Goal: Information Seeking & Learning: Find specific fact

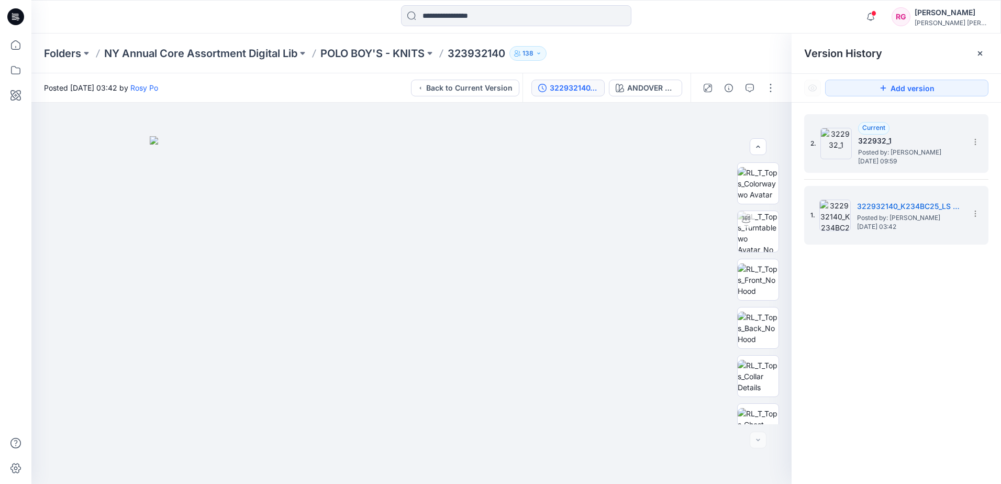
scroll to position [117, 0]
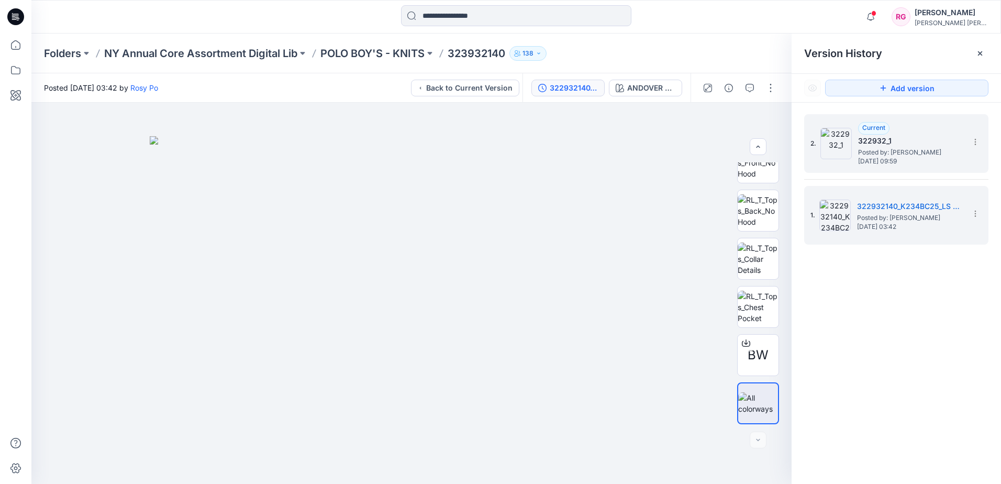
click at [904, 128] on div "Current 322932_1 Posted by: [PERSON_NAME] [DATE] 09:59" at bounding box center [910, 143] width 105 height 43
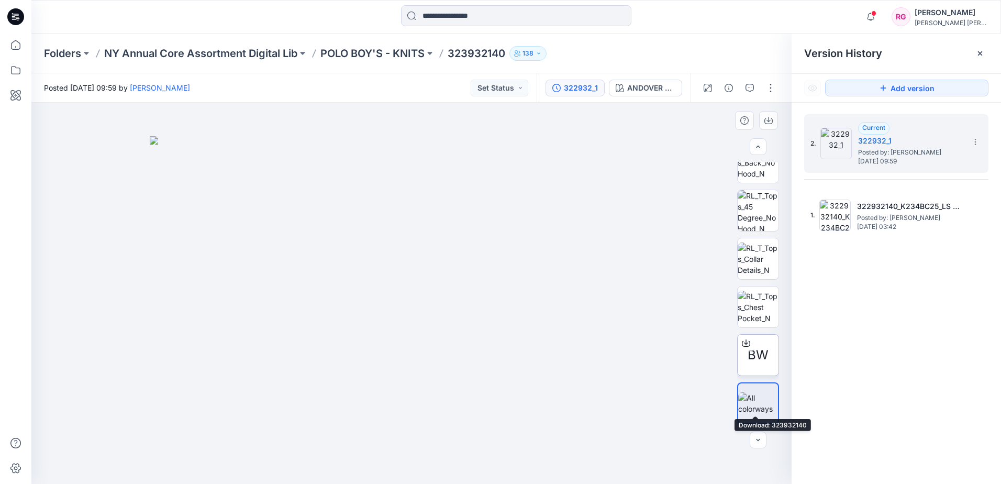
scroll to position [0, 0]
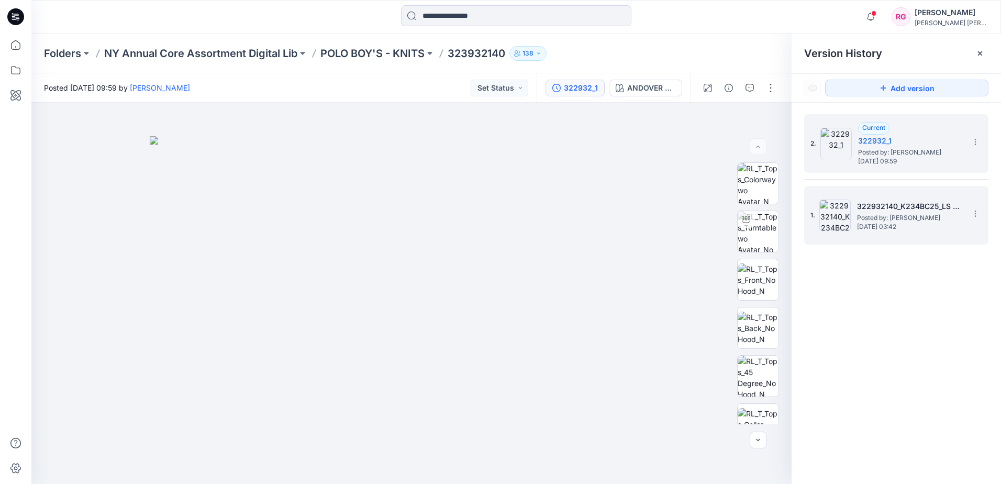
click at [902, 232] on div "1. 322932140_K234BC25_LS RAGLAN BASEBAL JKT_MODEL #6 Posted by: [PERSON_NAME] […" at bounding box center [888, 215] width 157 height 50
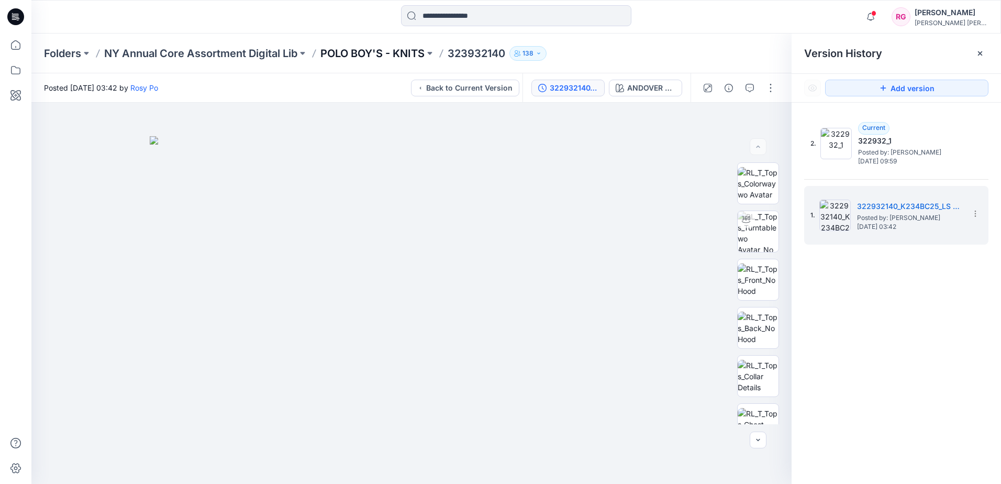
click at [391, 51] on p "POLO BOY'S - KNITS" at bounding box center [372, 53] width 104 height 15
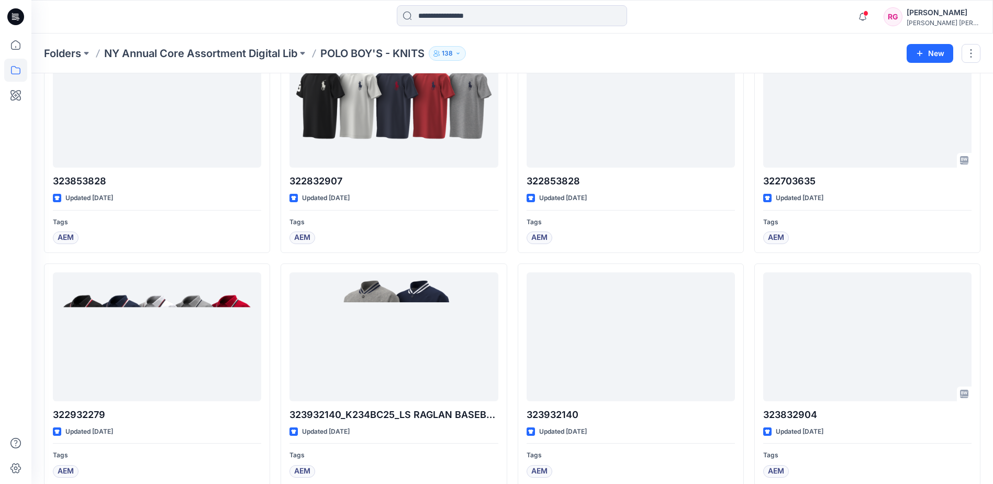
scroll to position [5970, 0]
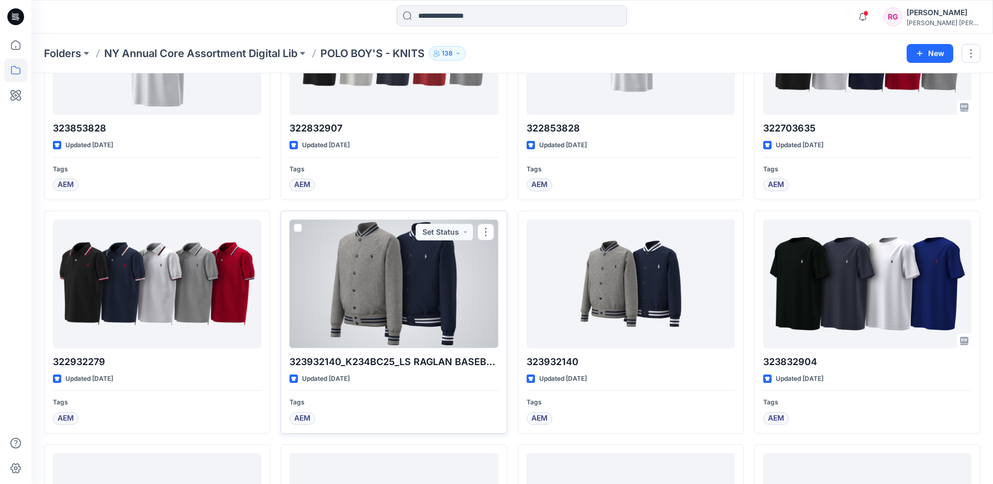
click at [401, 297] on div at bounding box center [393, 283] width 208 height 128
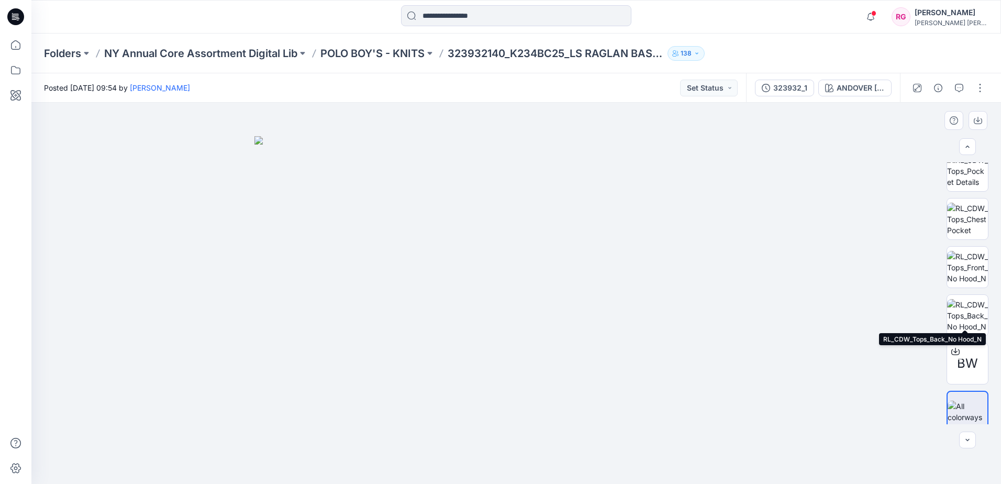
scroll to position [165, 0]
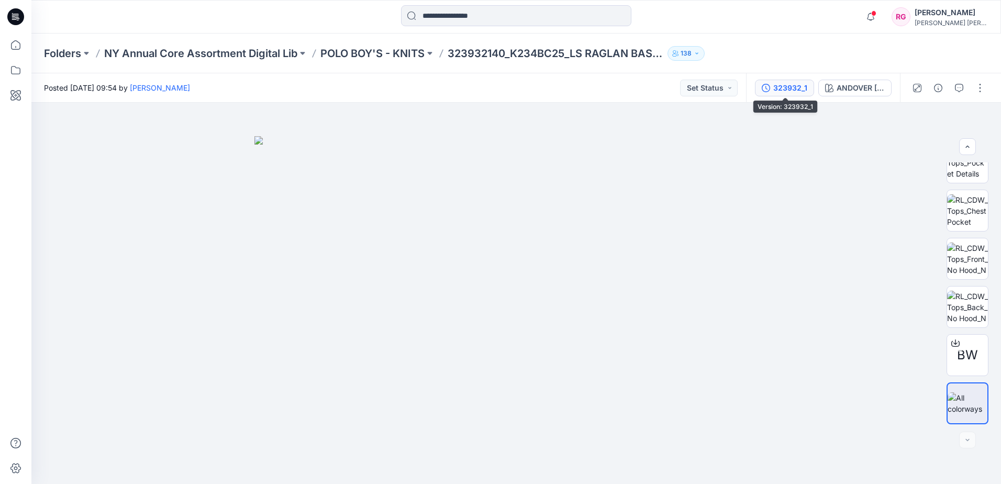
click at [766, 86] on icon "button" at bounding box center [766, 88] width 8 height 8
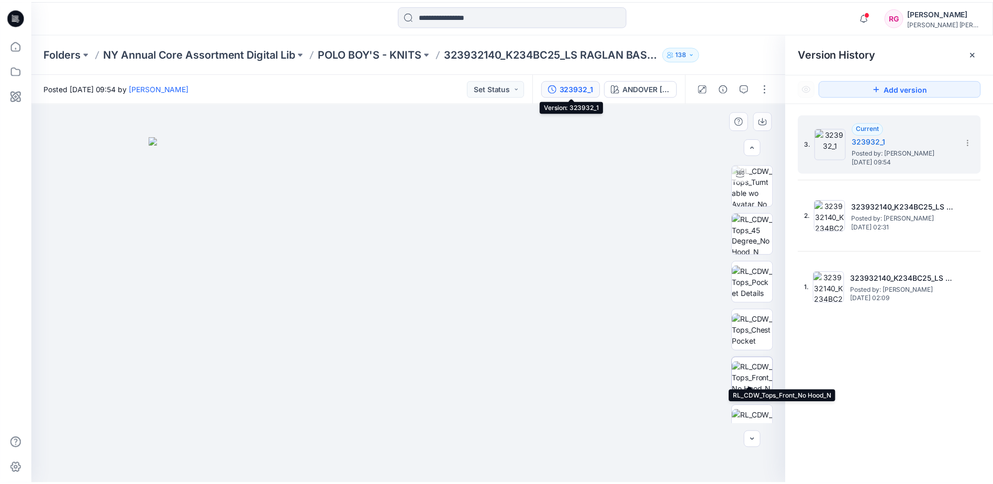
scroll to position [0, 0]
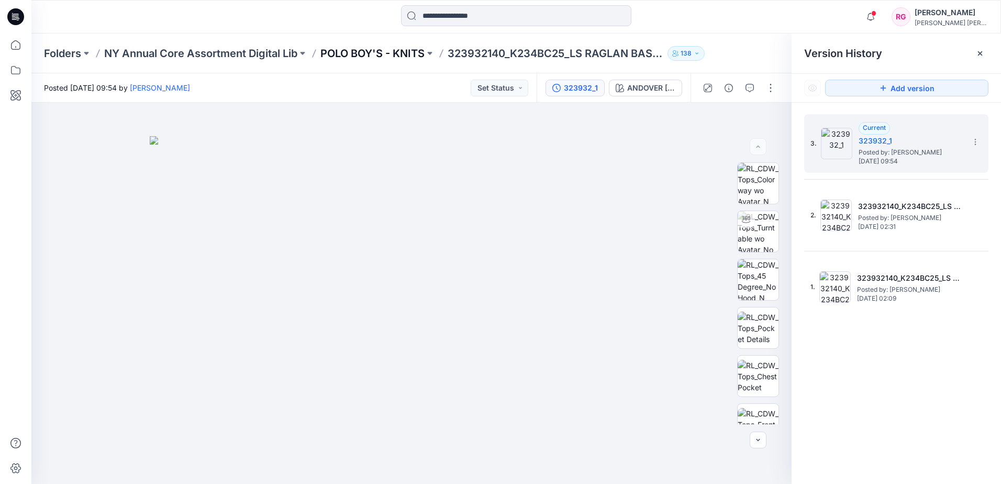
click at [392, 52] on p "POLO BOY'S - KNITS" at bounding box center [372, 53] width 104 height 15
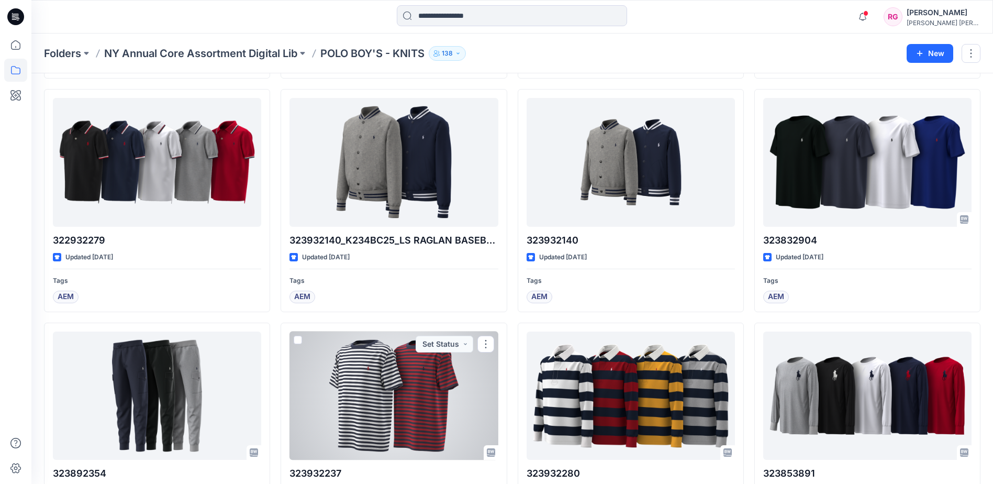
scroll to position [6165, 0]
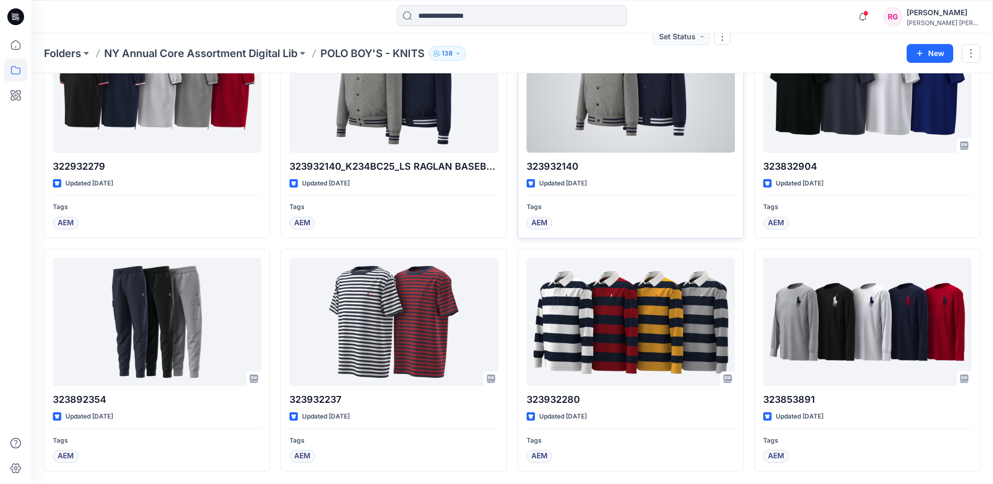
click at [692, 103] on div at bounding box center [631, 88] width 208 height 128
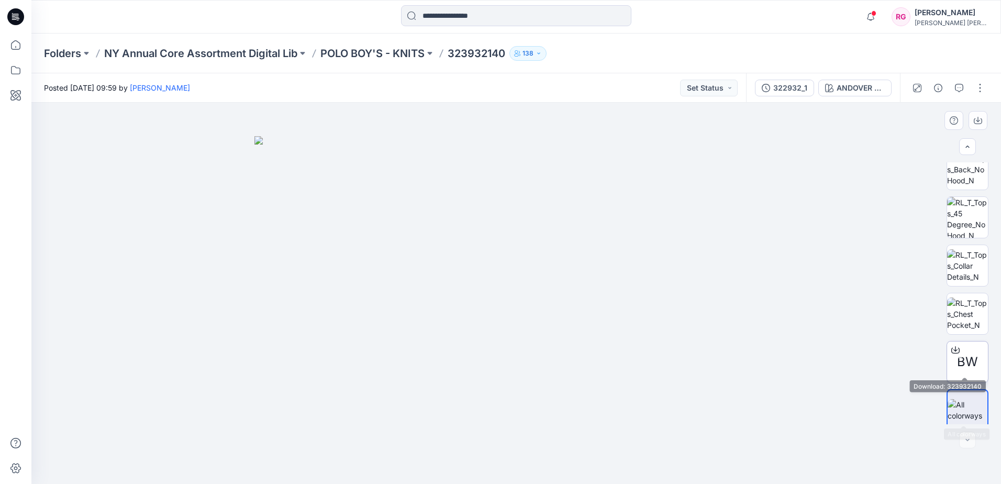
scroll to position [165, 0]
click at [474, 18] on input at bounding box center [516, 15] width 230 height 21
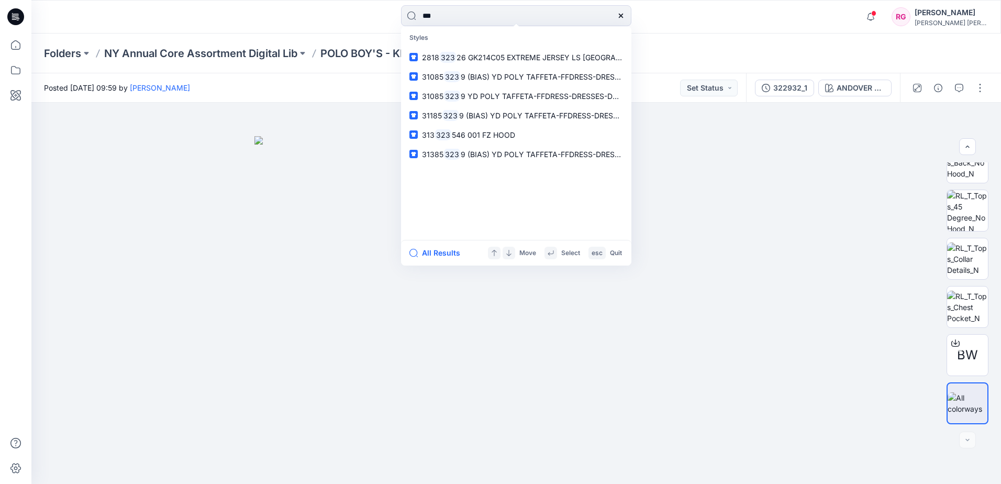
drag, startPoint x: 465, startPoint y: 17, endPoint x: 347, endPoint y: 20, distance: 118.3
click at [347, 20] on div "*** Styles 2818 323 26 GK214C05 EXTREME [GEOGRAPHIC_DATA] 31085 323 9 (BIAS) YD…" at bounding box center [516, 16] width 485 height 23
paste input "*****"
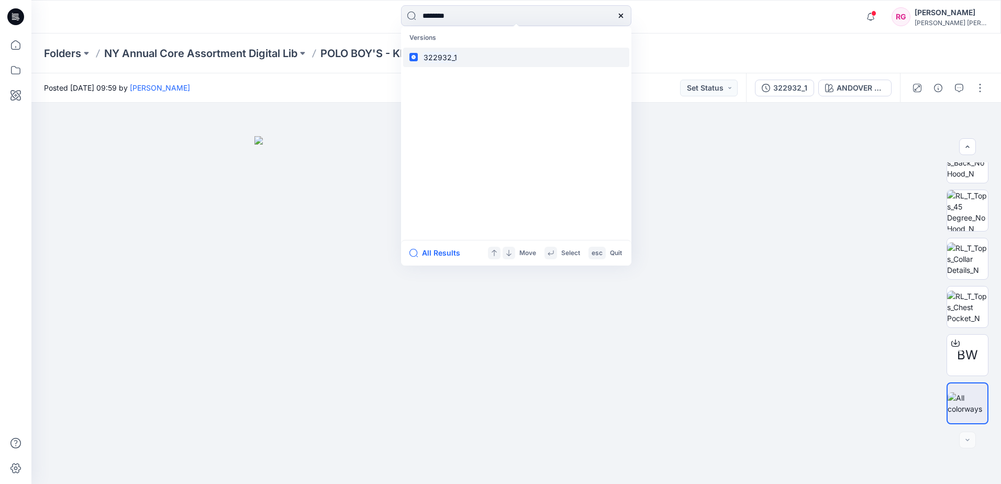
type input "********"
click at [441, 55] on mark "322932_1" at bounding box center [440, 57] width 37 height 12
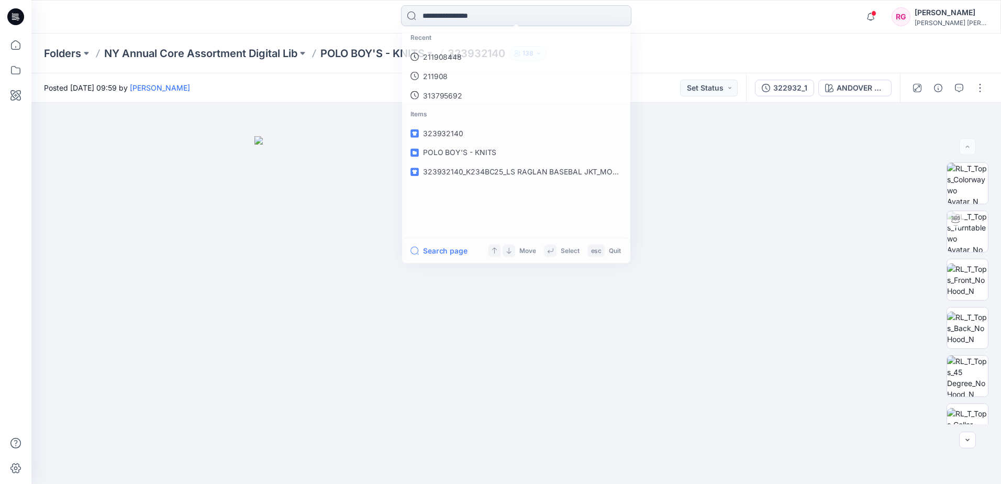
click at [485, 13] on input at bounding box center [516, 15] width 230 height 21
paste input "********"
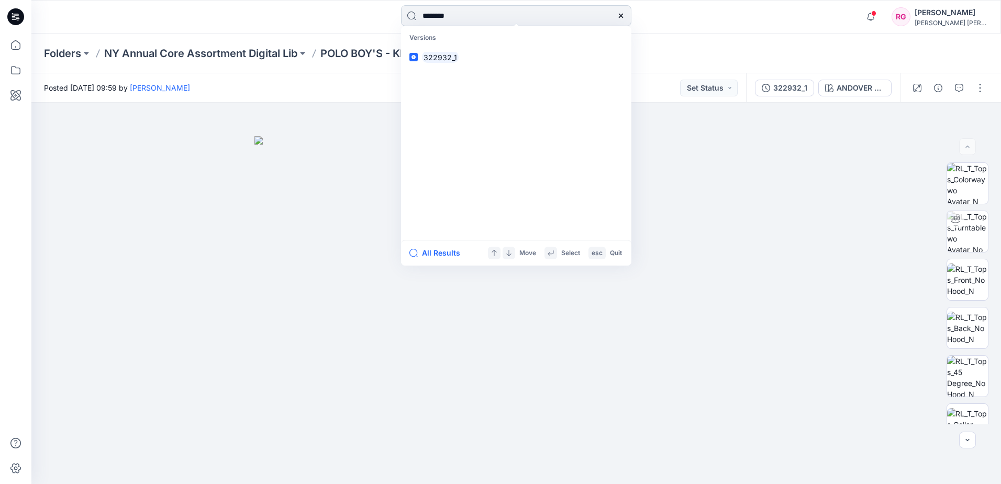
click at [436, 16] on input "********" at bounding box center [516, 15] width 230 height 21
type input "********"
click at [501, 58] on link "323932_1" at bounding box center [516, 57] width 226 height 19
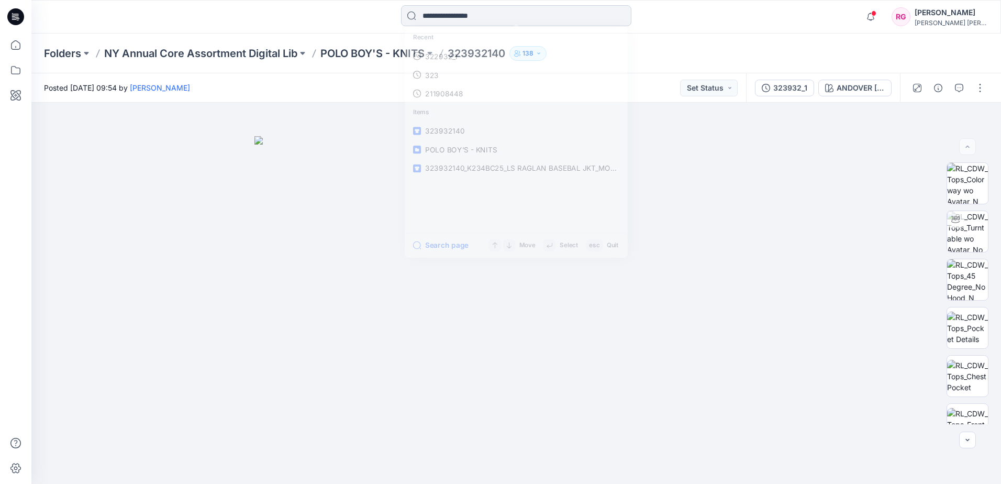
click at [495, 16] on input at bounding box center [516, 15] width 230 height 21
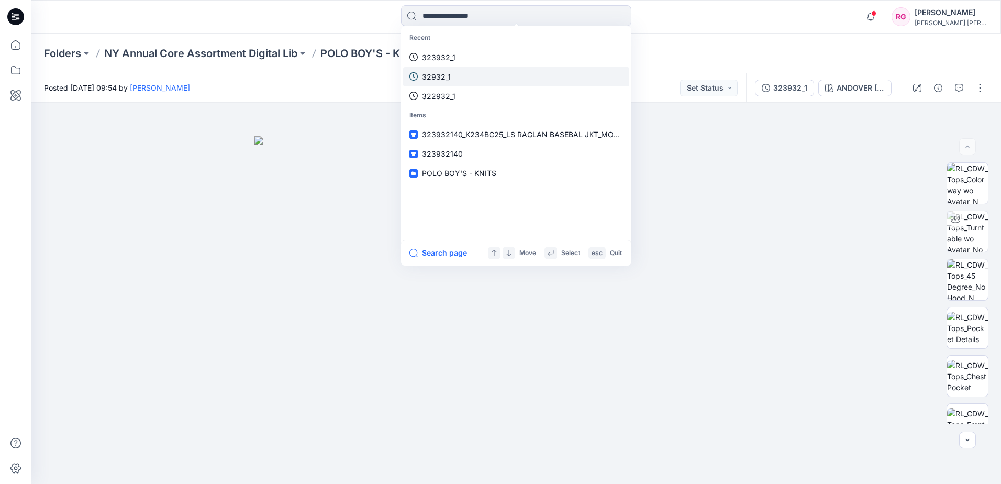
click at [433, 78] on p "32932_1" at bounding box center [436, 76] width 29 height 11
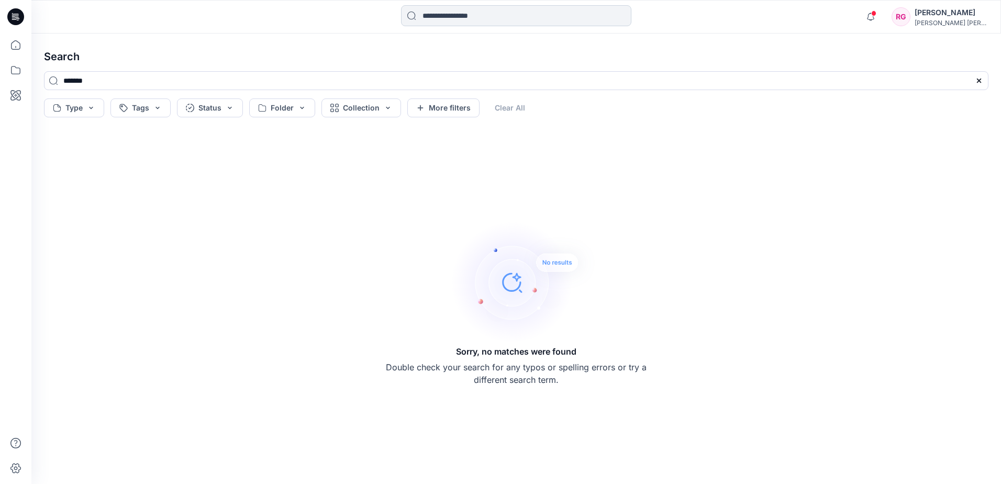
click at [489, 20] on input at bounding box center [516, 15] width 230 height 21
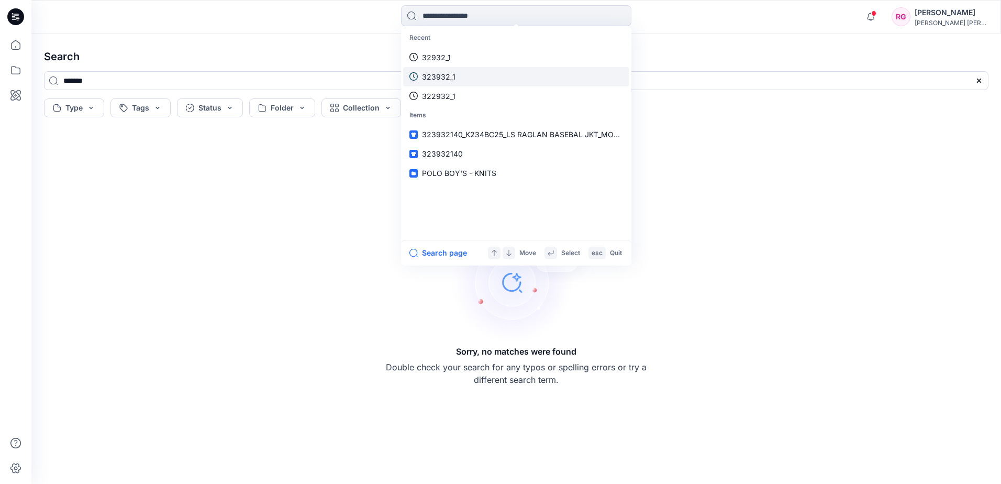
click at [446, 83] on link "323932_1" at bounding box center [516, 76] width 226 height 19
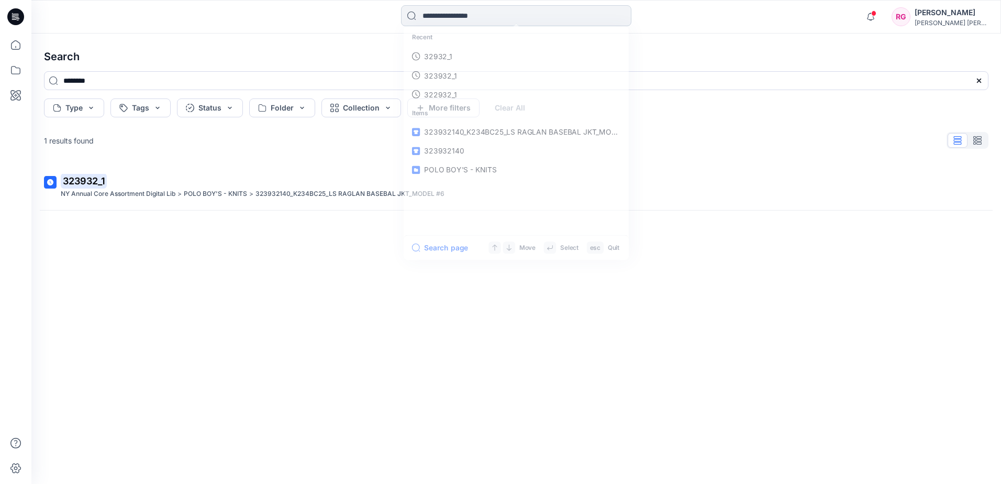
click at [465, 6] on input at bounding box center [516, 15] width 230 height 21
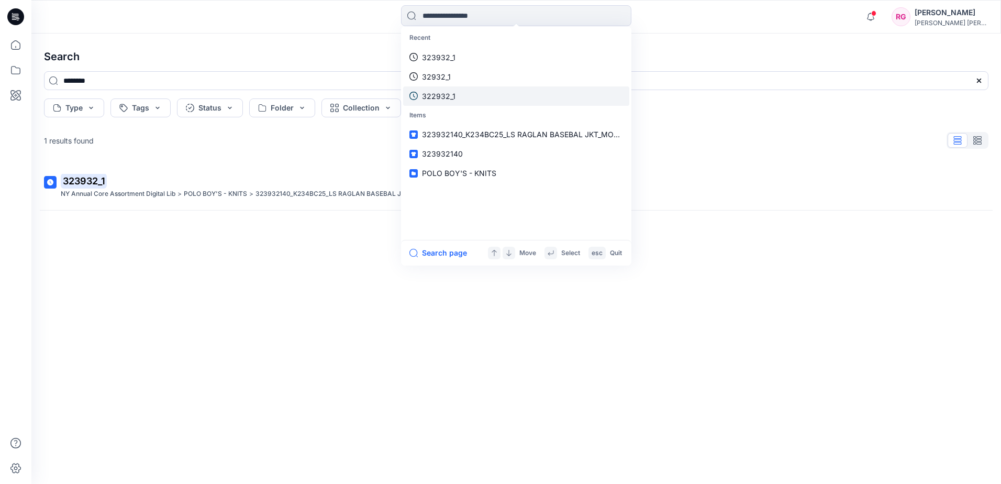
click at [449, 100] on p "322932_1" at bounding box center [438, 96] width 33 height 11
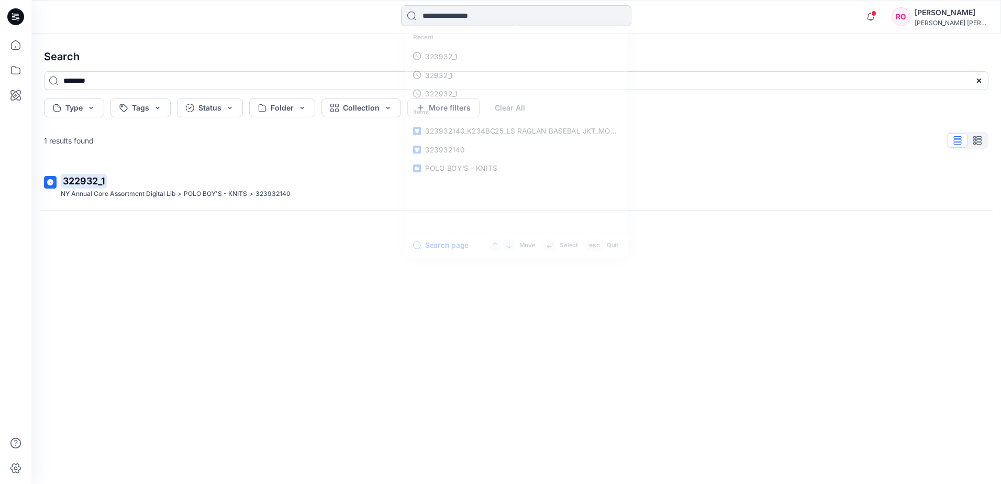
click at [473, 9] on input at bounding box center [516, 15] width 230 height 21
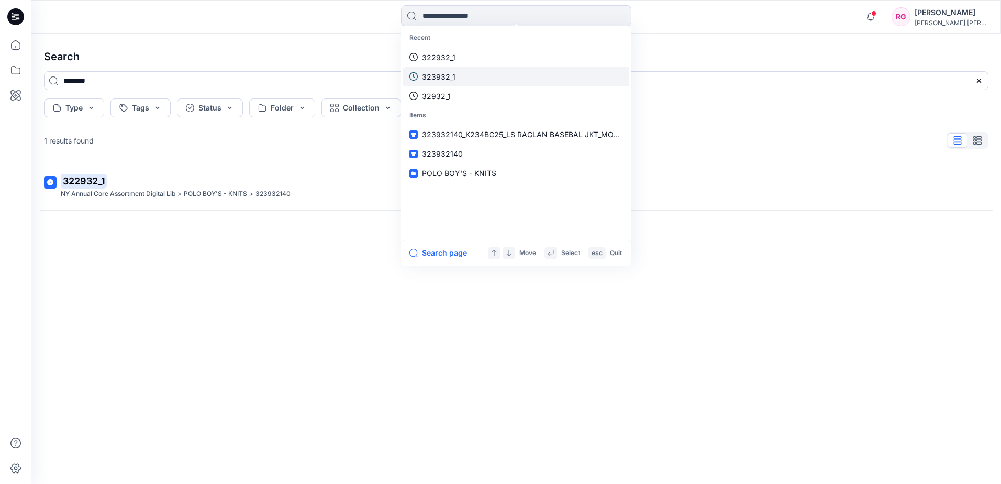
click at [468, 70] on link "323932_1" at bounding box center [516, 76] width 226 height 19
type input "********"
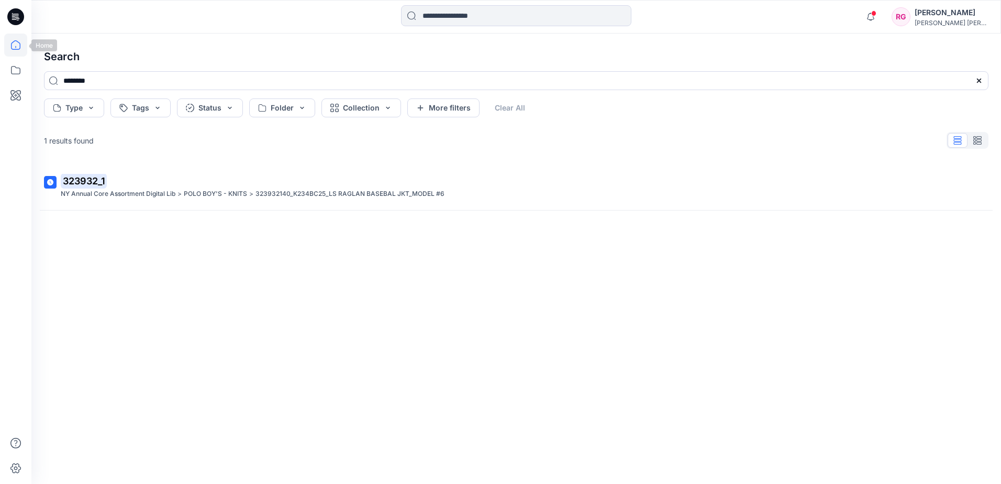
click at [23, 41] on icon at bounding box center [15, 44] width 23 height 23
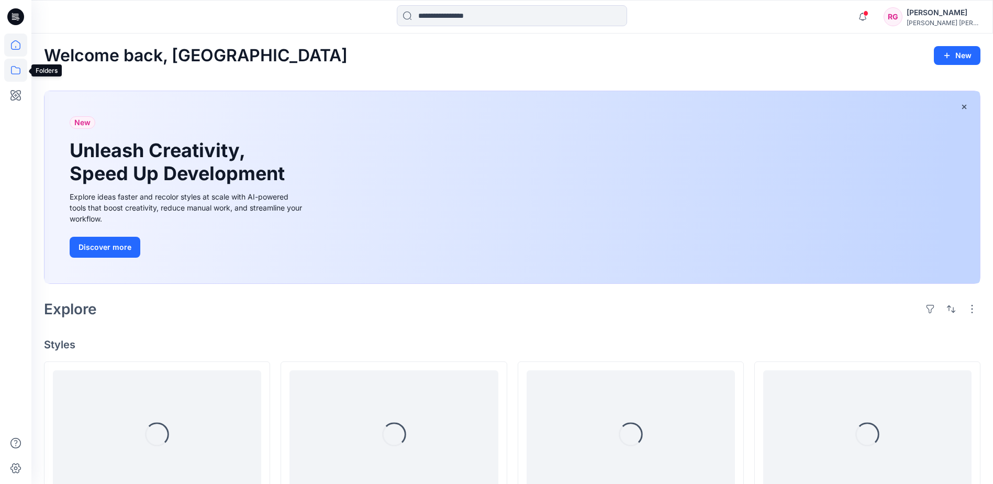
click at [12, 74] on icon at bounding box center [15, 70] width 9 height 8
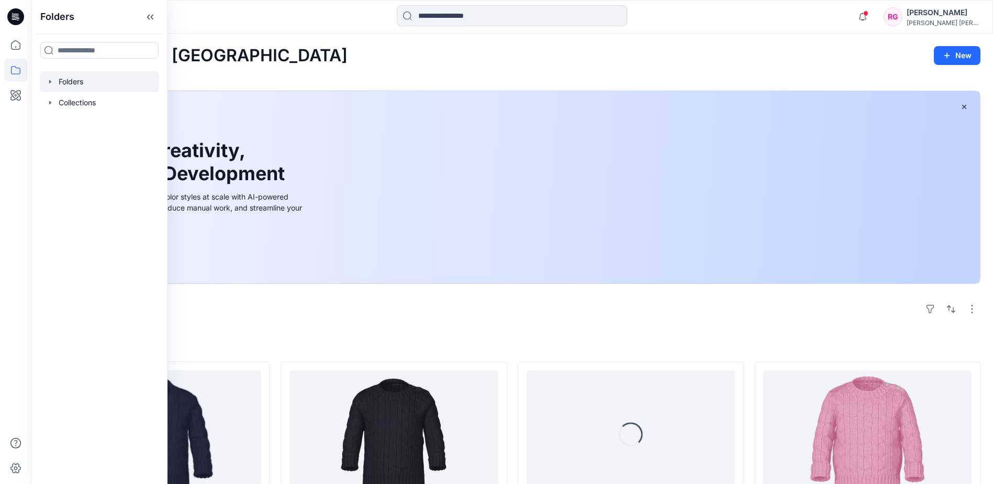
click at [73, 81] on div at bounding box center [99, 81] width 119 height 21
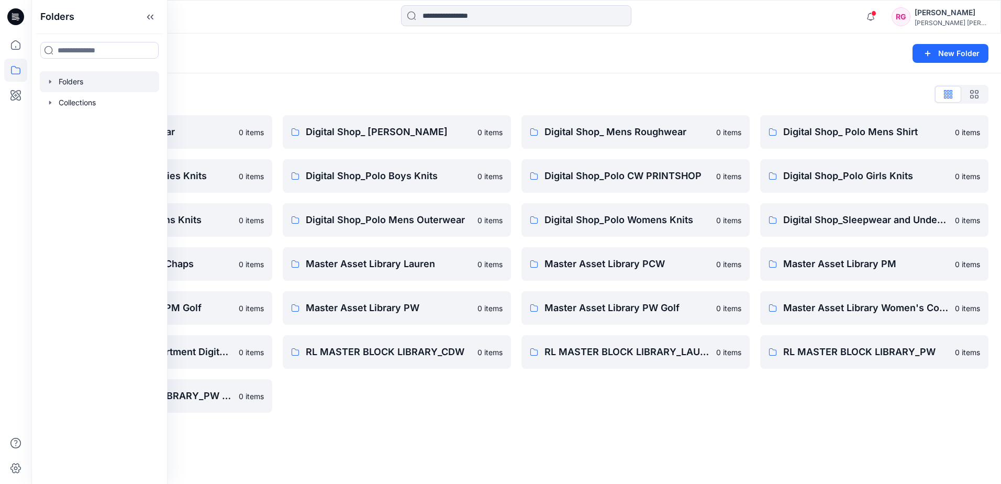
click at [580, 438] on div "Folders New Folder Folders List Digital Shop_ Headwear 0 items Digital Shop_Pol…" at bounding box center [515, 258] width 969 height 450
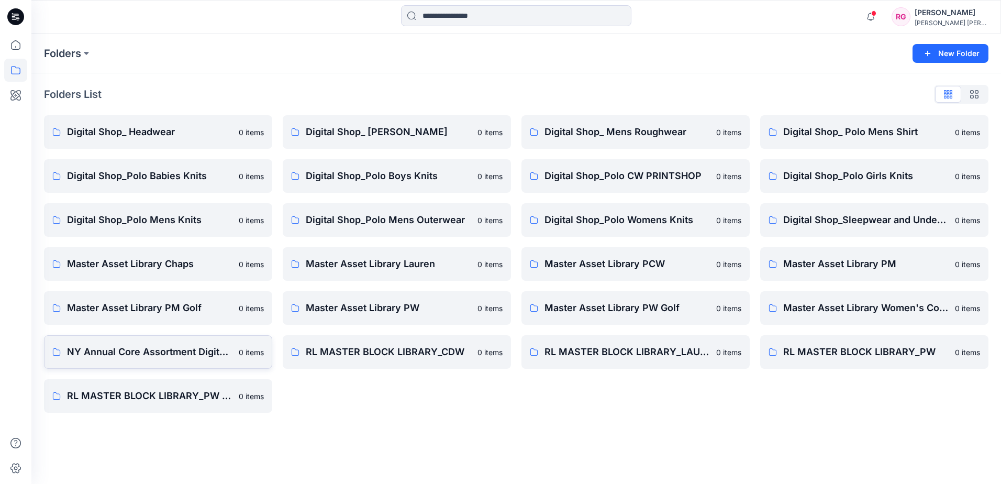
click at [146, 347] on p "NY Annual Core Assortment Digital Lib" at bounding box center [149, 351] width 165 height 15
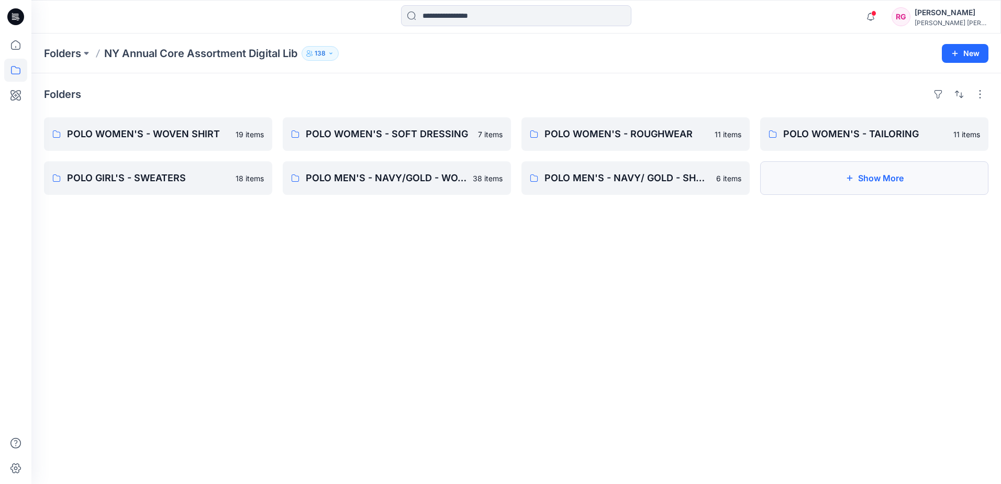
click at [904, 182] on button "Show More" at bounding box center [874, 177] width 228 height 33
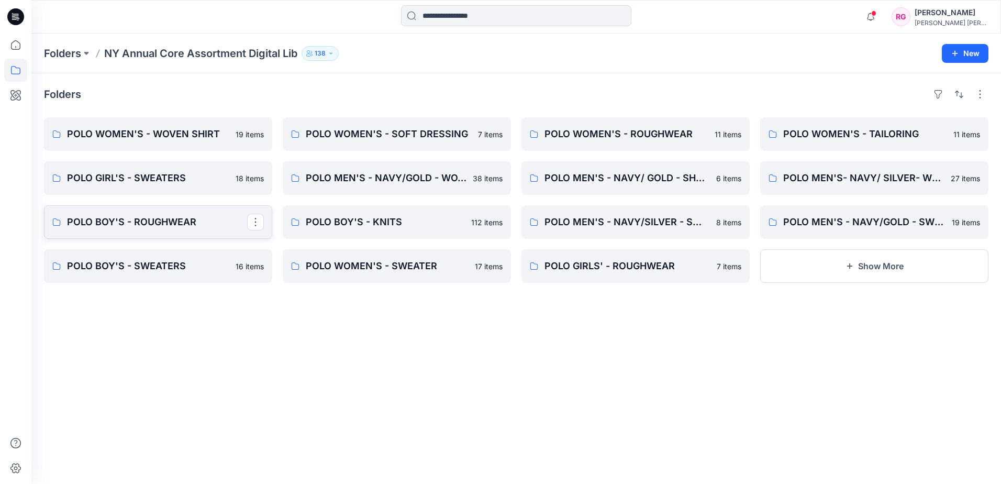
click at [158, 231] on link "POLO BOY'S - ROUGHWEAR" at bounding box center [158, 221] width 228 height 33
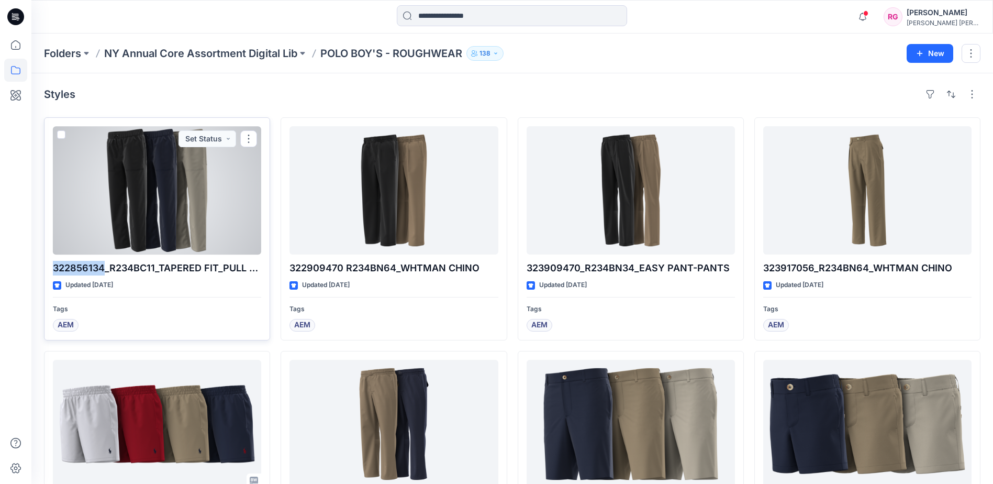
drag, startPoint x: 55, startPoint y: 268, endPoint x: 103, endPoint y: 269, distance: 47.6
click at [103, 269] on p "322856134_R234BC11_TAPERED FIT_PULL ON PANTS" at bounding box center [157, 268] width 208 height 15
copy p "322856134"
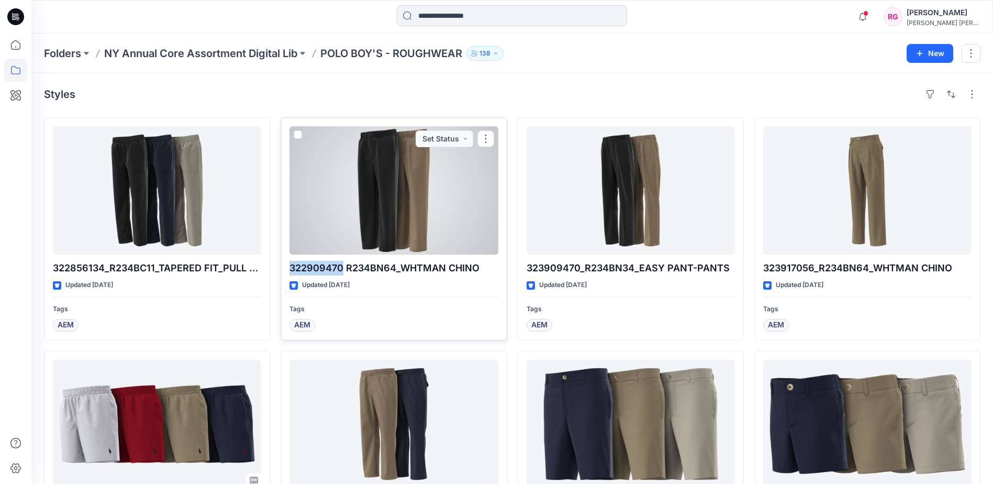
drag, startPoint x: 289, startPoint y: 266, endPoint x: 343, endPoint y: 270, distance: 54.0
click at [343, 270] on p "322909470 R234BN64_WHTMAN CHINO" at bounding box center [393, 268] width 208 height 15
copy p "322909470"
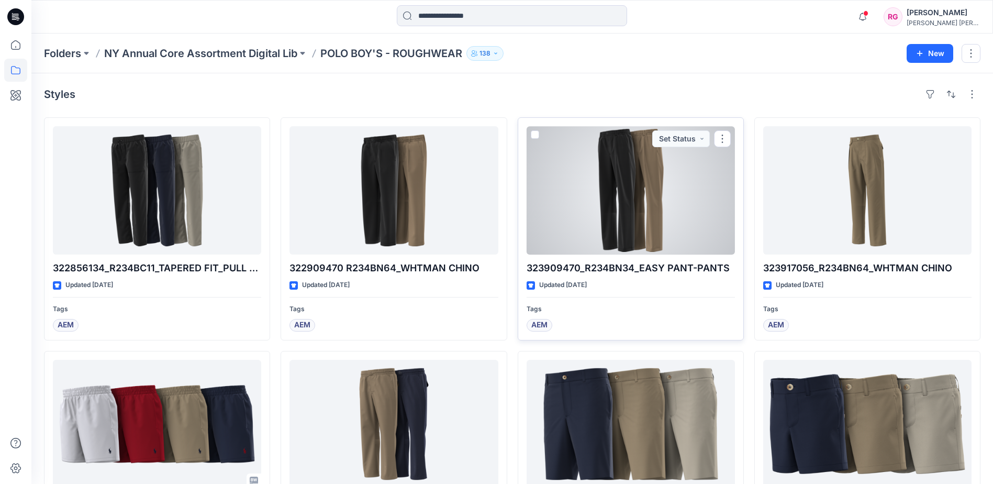
click at [547, 264] on p "323909470_R234BN34_EASY PANT-PANTS" at bounding box center [631, 268] width 208 height 15
drag, startPoint x: 580, startPoint y: 267, endPoint x: 529, endPoint y: 269, distance: 51.3
click at [529, 269] on p "323909470_R234BN34_EASY PANT-PANTS" at bounding box center [631, 268] width 208 height 15
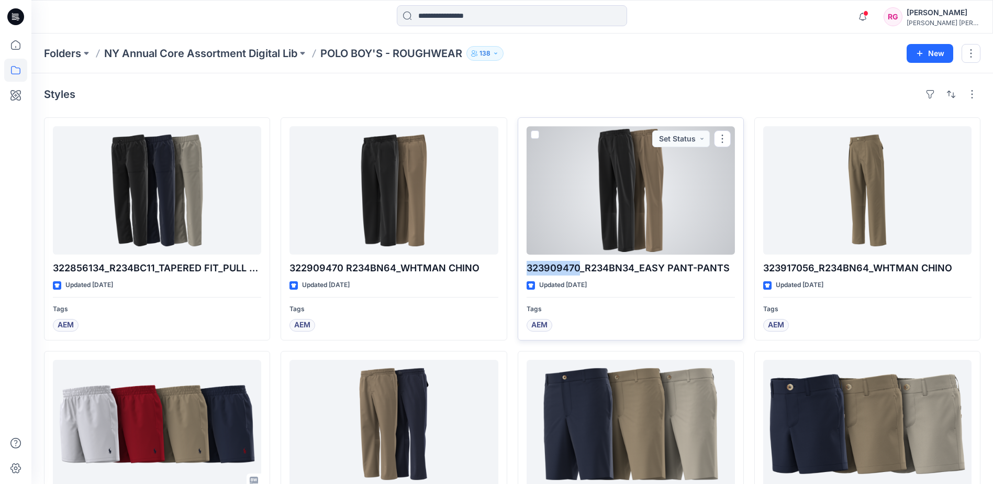
copy p "323909470"
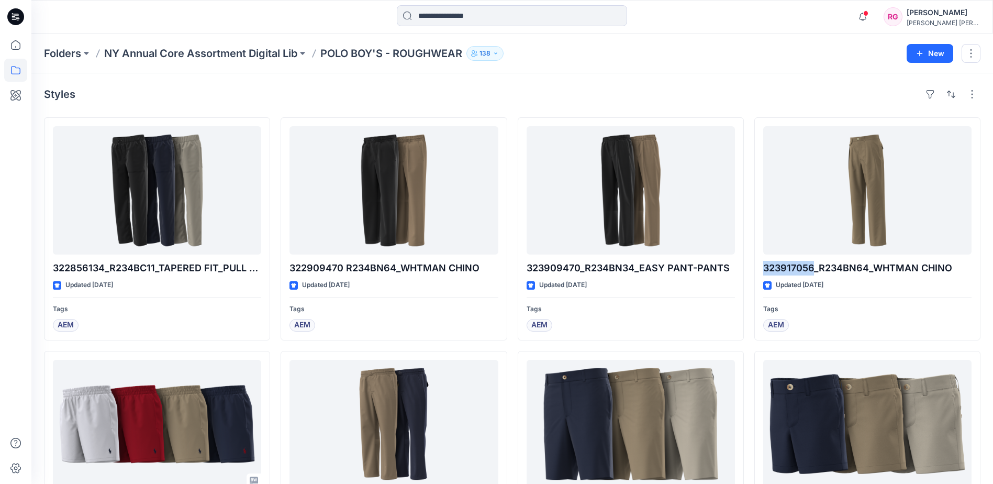
drag, startPoint x: 811, startPoint y: 267, endPoint x: 752, endPoint y: 272, distance: 59.8
click at [752, 272] on div "322856134_R234BC11_TAPERED FIT_PULL ON PANTS Updated [DATE] Tags AEM 322843811_…" at bounding box center [512, 461] width 936 height 689
copy p "323917056"
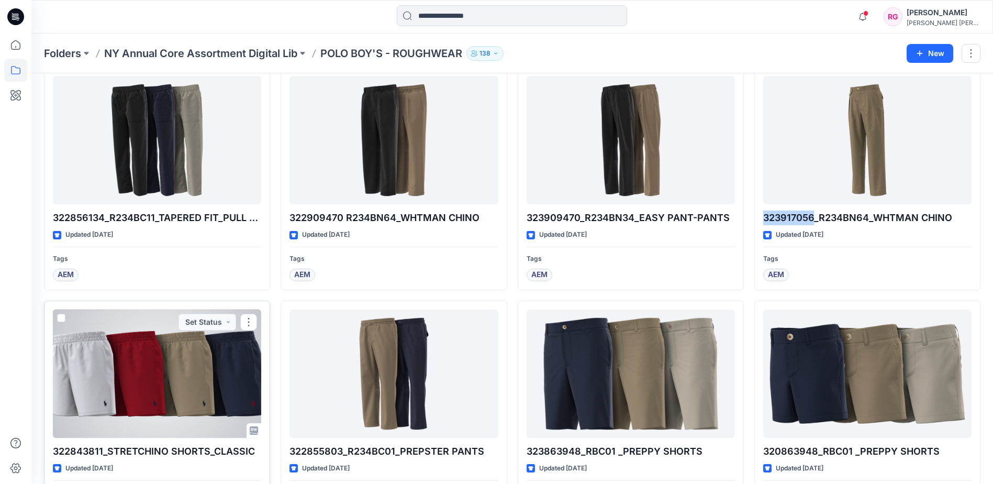
scroll to position [105, 0]
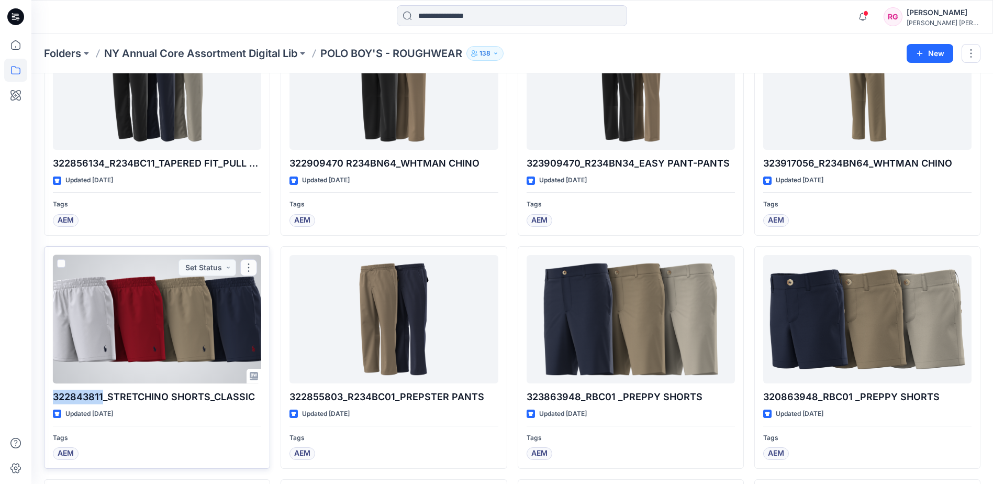
drag, startPoint x: 105, startPoint y: 397, endPoint x: 46, endPoint y: 400, distance: 59.2
click at [46, 400] on div "322843811_STRETCHINO SHORTS_CLASSIC Updated [DATE] Tags AEM Set Status" at bounding box center [157, 357] width 226 height 223
copy p "322843811"
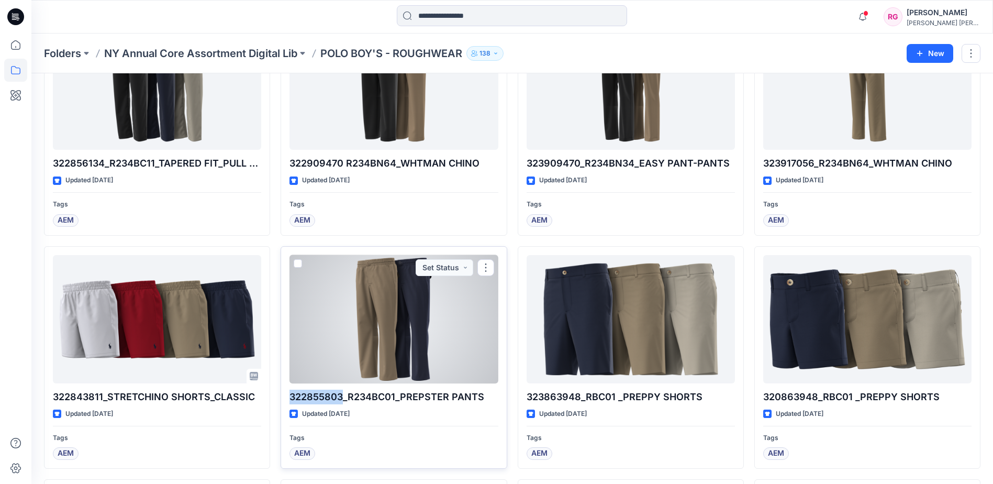
drag, startPoint x: 342, startPoint y: 396, endPoint x: 284, endPoint y: 398, distance: 58.1
click at [284, 398] on div "322855803_R234BC01_PREPSTER PANTS Updated [DATE] Tags AEM Set Status" at bounding box center [394, 357] width 226 height 223
copy p "322855803"
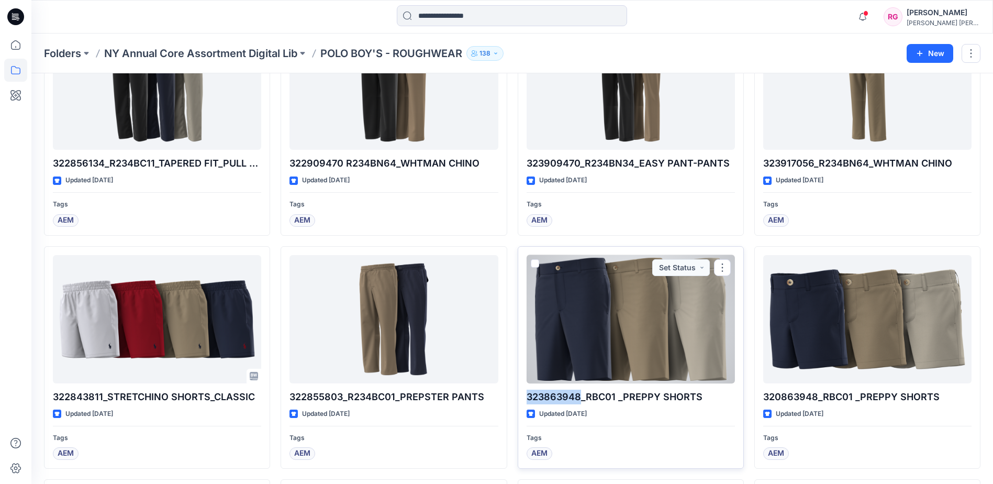
drag, startPoint x: 582, startPoint y: 396, endPoint x: 526, endPoint y: 402, distance: 55.8
click at [527, 402] on p "323863948_RBC01 _PREPPY SHORTS" at bounding box center [631, 396] width 208 height 15
copy p "323863948"
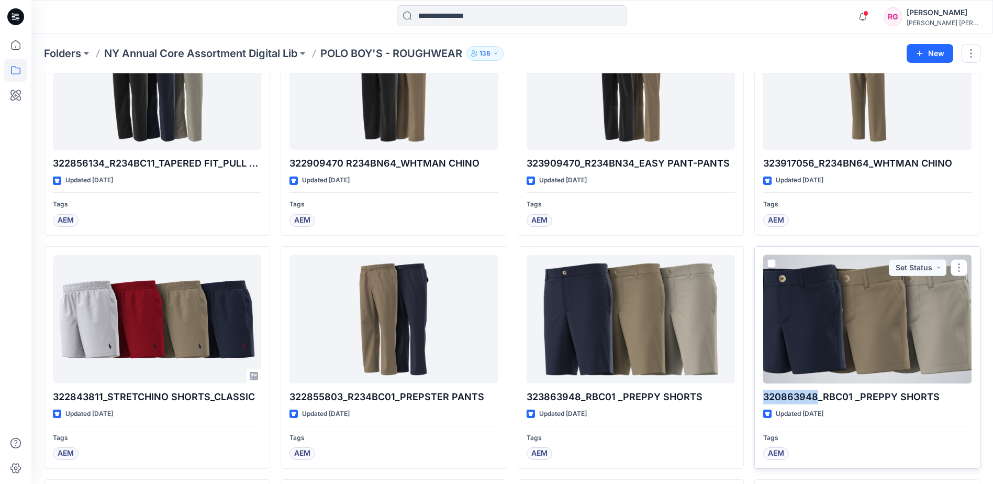
drag, startPoint x: 818, startPoint y: 397, endPoint x: 764, endPoint y: 393, distance: 54.0
click at [764, 393] on p "320863948_RBC01 _PREPPY SHORTS" at bounding box center [867, 396] width 208 height 15
copy p "320863948"
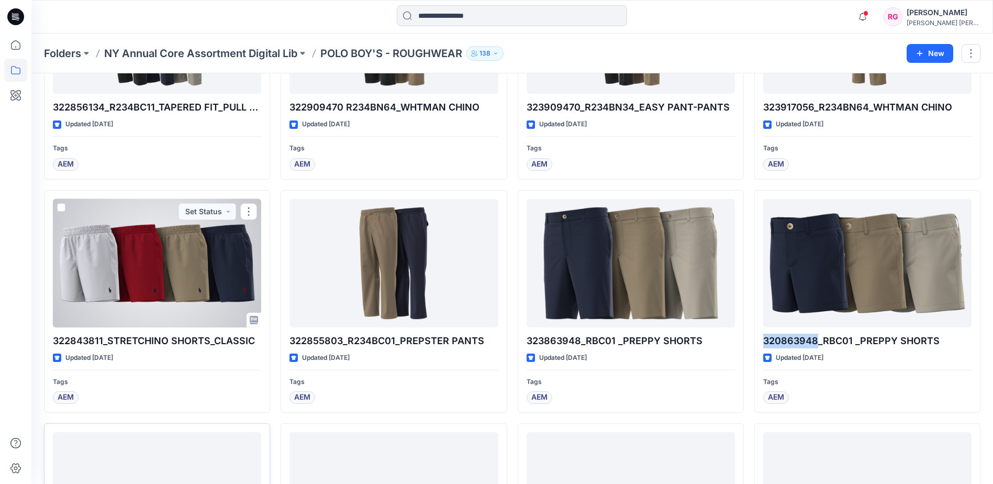
scroll to position [314, 0]
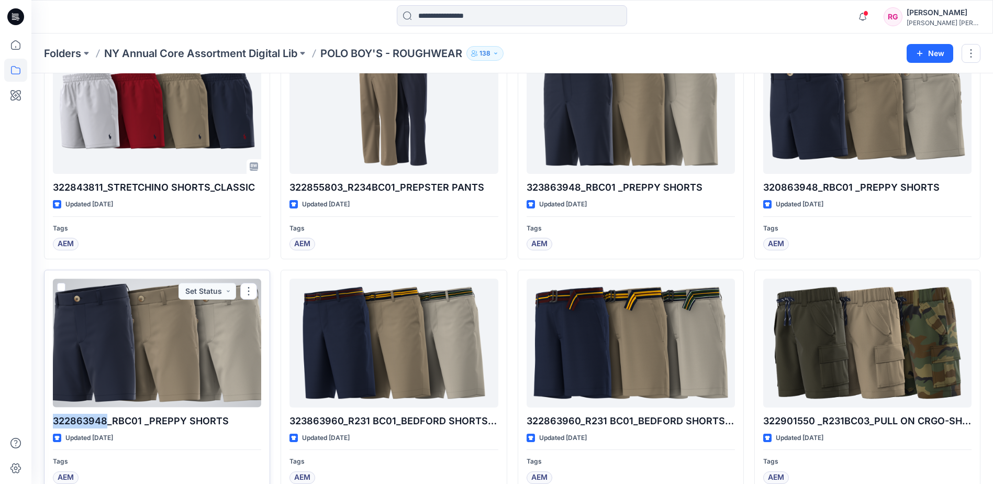
drag, startPoint x: 107, startPoint y: 420, endPoint x: 53, endPoint y: 426, distance: 53.6
click at [53, 426] on p "322863948_RBC01 _PREPPY SHORTS" at bounding box center [157, 420] width 208 height 15
copy p "322863948"
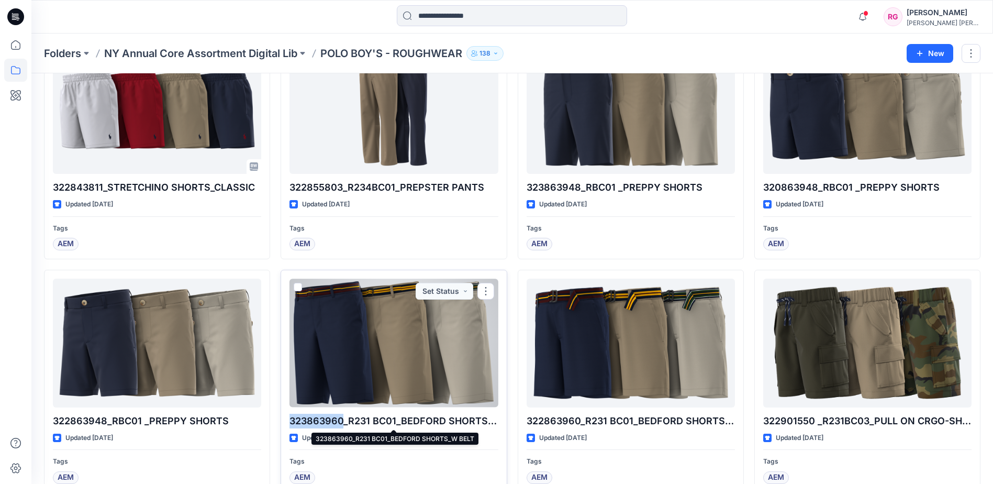
drag, startPoint x: 343, startPoint y: 419, endPoint x: 290, endPoint y: 422, distance: 53.5
click at [290, 422] on p "323863960_R231 BC01_BEDFORD SHORTS_W BELT" at bounding box center [393, 420] width 208 height 15
copy p "323863960"
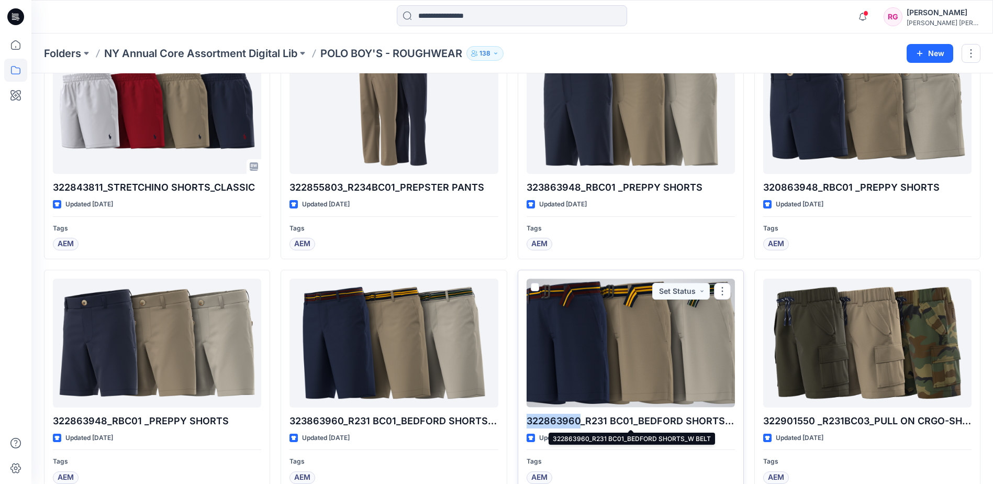
drag, startPoint x: 581, startPoint y: 420, endPoint x: 526, endPoint y: 420, distance: 55.5
click at [526, 420] on div "322863960_R231 BC01_BEDFORD SHORTS_W BELT Updated [DATE] Tags AEM Set Status" at bounding box center [631, 381] width 226 height 223
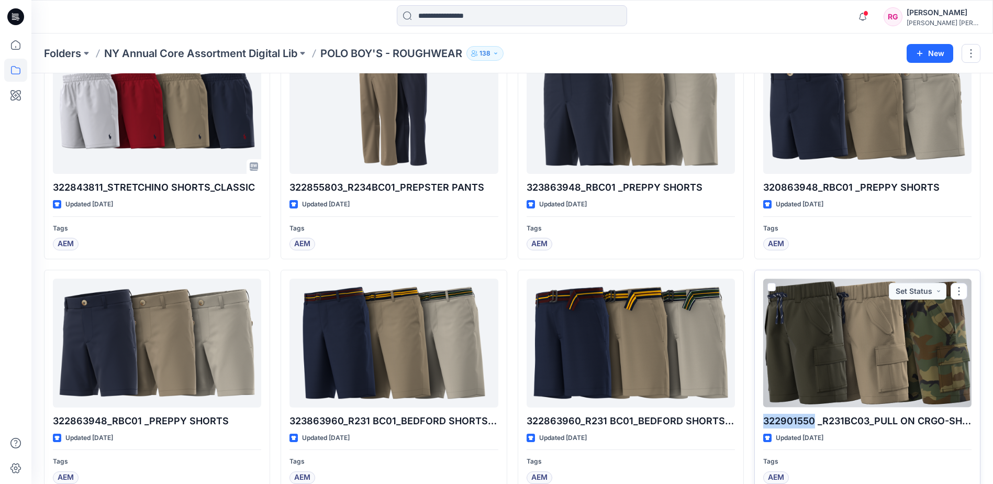
drag, startPoint x: 812, startPoint y: 416, endPoint x: 762, endPoint y: 423, distance: 50.8
click at [762, 423] on div "322901550 _R231BC03_PULL ON CRGO-SHORTS Updated [DATE] Tags AEM Set Status" at bounding box center [867, 381] width 226 height 223
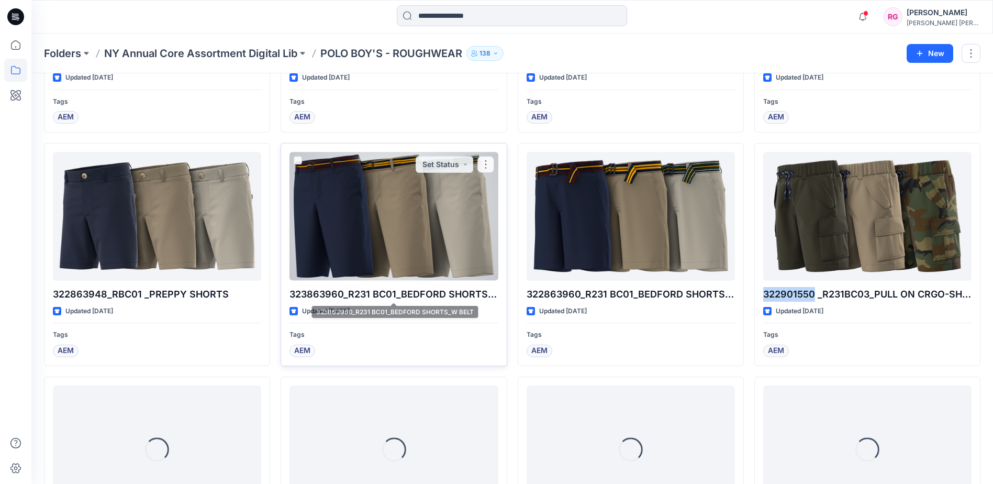
scroll to position [530, 0]
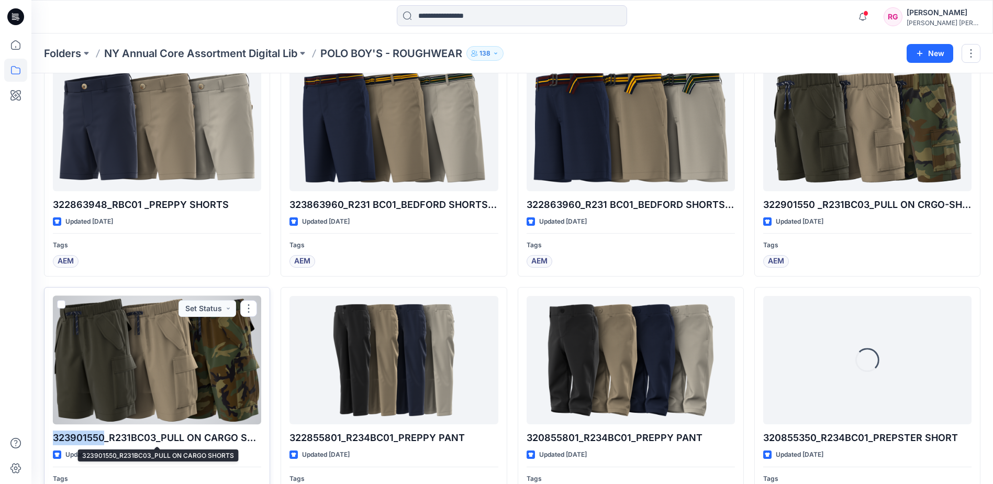
drag, startPoint x: 104, startPoint y: 436, endPoint x: 55, endPoint y: 430, distance: 49.0
click at [55, 430] on p "323901550_R231BC03_PULL ON CARGO SHORTS" at bounding box center [157, 437] width 208 height 15
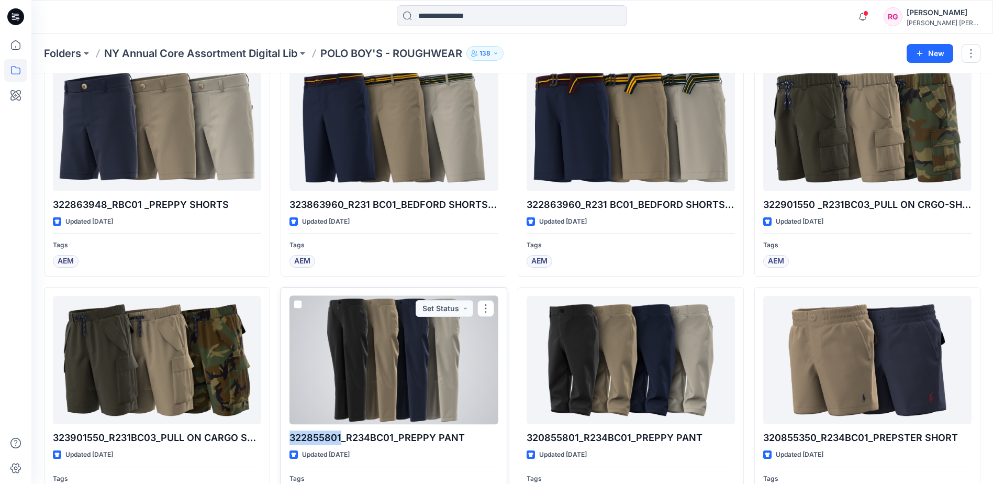
drag, startPoint x: 343, startPoint y: 438, endPoint x: 285, endPoint y: 433, distance: 57.8
click at [285, 433] on div "322855801_R234BC01_PREPPY PANT Updated [DATE] Tags AEM Set Status" at bounding box center [394, 398] width 226 height 223
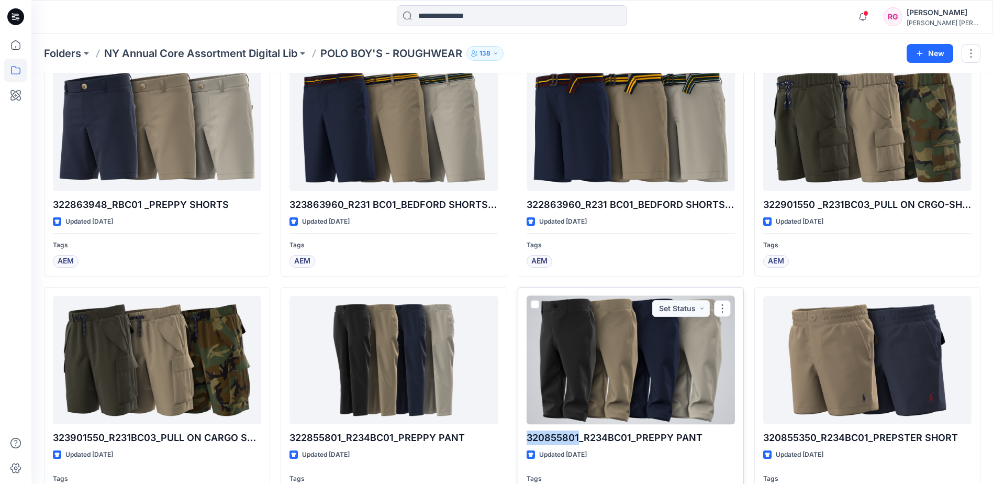
drag, startPoint x: 580, startPoint y: 437, endPoint x: 520, endPoint y: 441, distance: 60.4
click at [520, 441] on div "320855801_R234BC01_PREPPY PANT Updated [DATE] Tags AEM Set Status" at bounding box center [631, 398] width 226 height 223
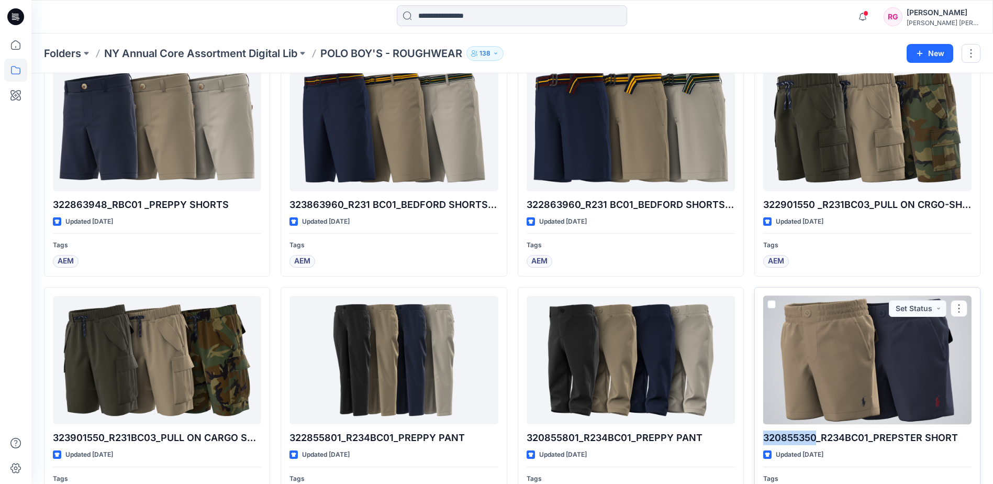
drag, startPoint x: 818, startPoint y: 437, endPoint x: 766, endPoint y: 437, distance: 51.3
click at [766, 440] on p "320855350_R234BC01_PREPSTER SHORT" at bounding box center [867, 437] width 208 height 15
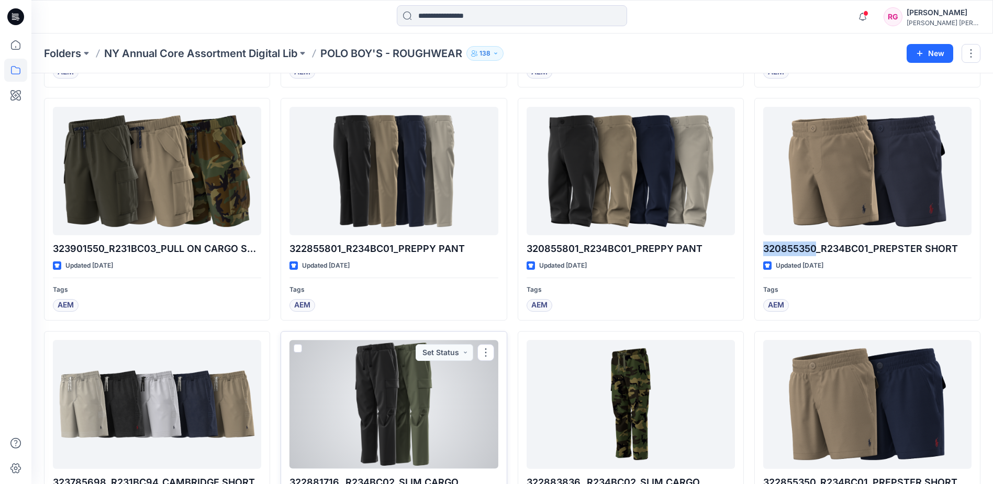
scroll to position [844, 0]
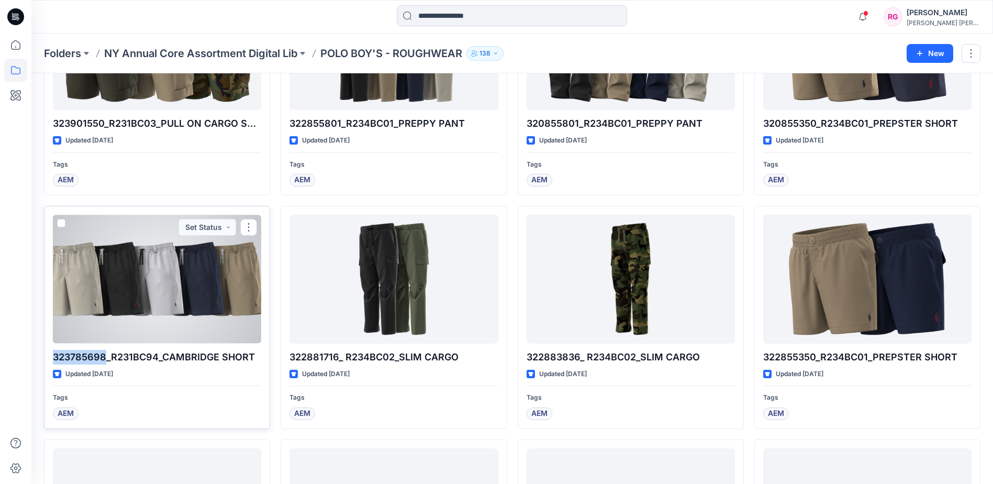
drag, startPoint x: 105, startPoint y: 357, endPoint x: 53, endPoint y: 360, distance: 52.4
click at [53, 360] on p "323785698_R231BC94_CAMBRIDGE SHORT" at bounding box center [157, 357] width 208 height 15
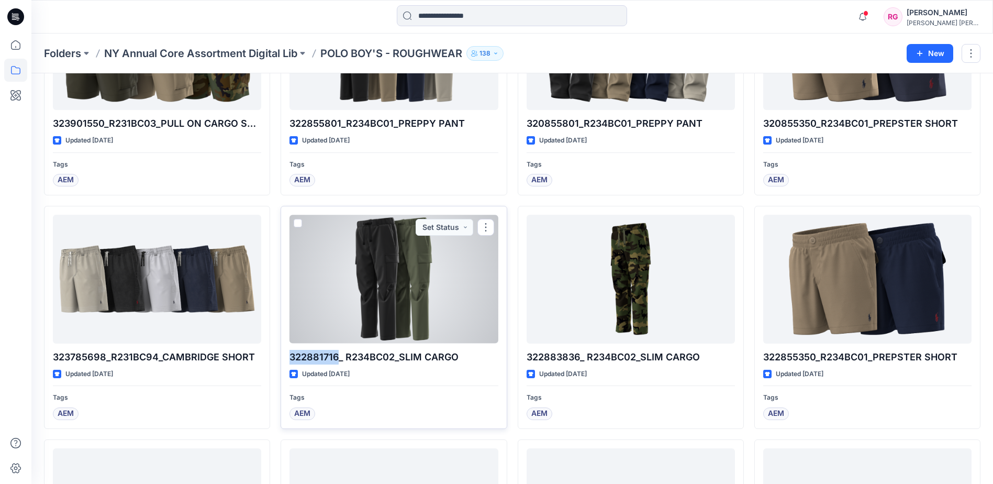
drag, startPoint x: 339, startPoint y: 356, endPoint x: 286, endPoint y: 356, distance: 52.3
click at [286, 356] on div "322881716_ R234BC02_SLIM CARGO Updated [DATE] Tags AEM Set Status" at bounding box center [394, 317] width 226 height 223
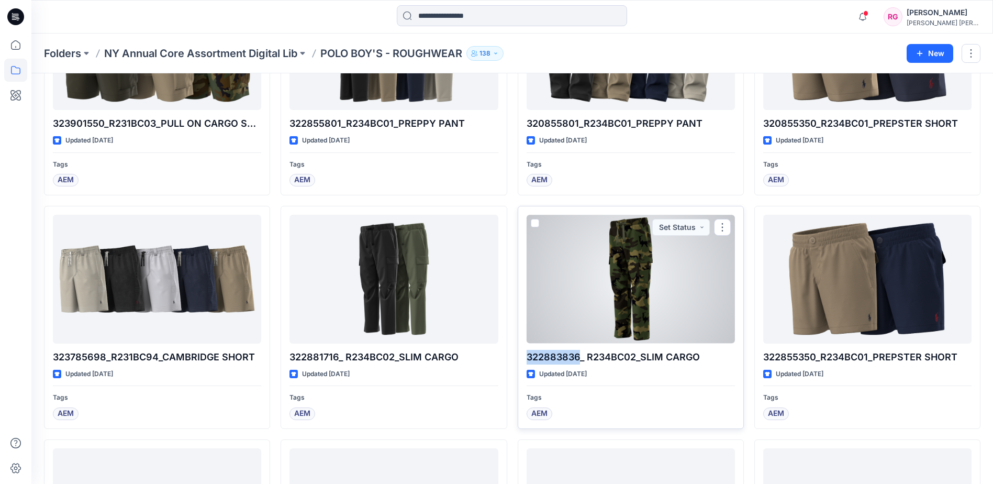
drag, startPoint x: 579, startPoint y: 355, endPoint x: 526, endPoint y: 358, distance: 53.5
click at [526, 358] on div "322883836_ R234BC02_SLIM CARGO Updated [DATE] Tags AEM Set Status" at bounding box center [631, 317] width 226 height 223
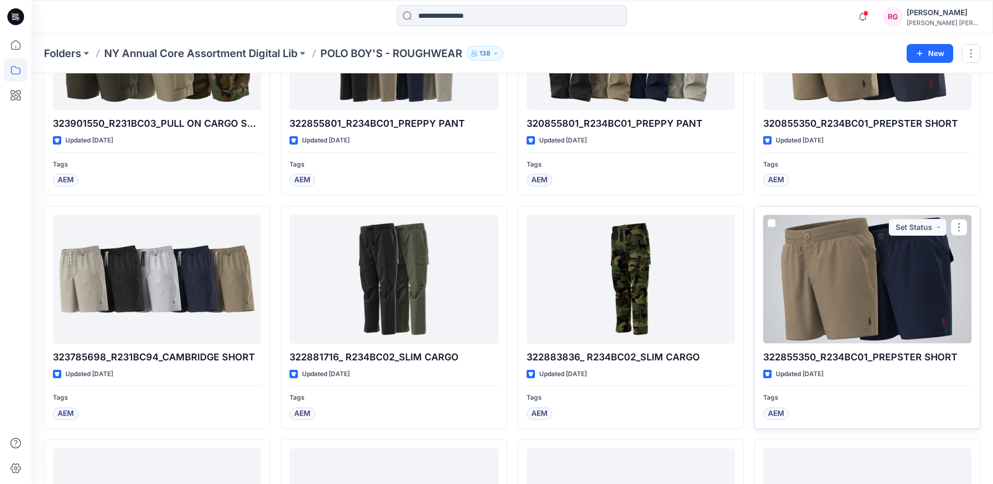
click at [815, 357] on p "322855350_R234BC01_PREPSTER SHORT" at bounding box center [867, 357] width 208 height 15
drag, startPoint x: 818, startPoint y: 359, endPoint x: 765, endPoint y: 362, distance: 53.5
click at [765, 362] on p "322855350_R234BC01_PREPSTER SHORT" at bounding box center [867, 357] width 208 height 15
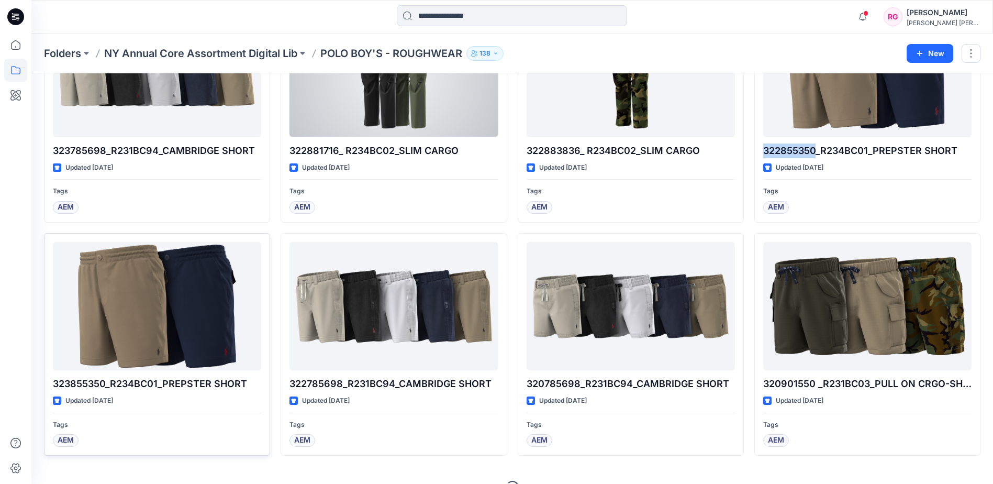
scroll to position [1054, 0]
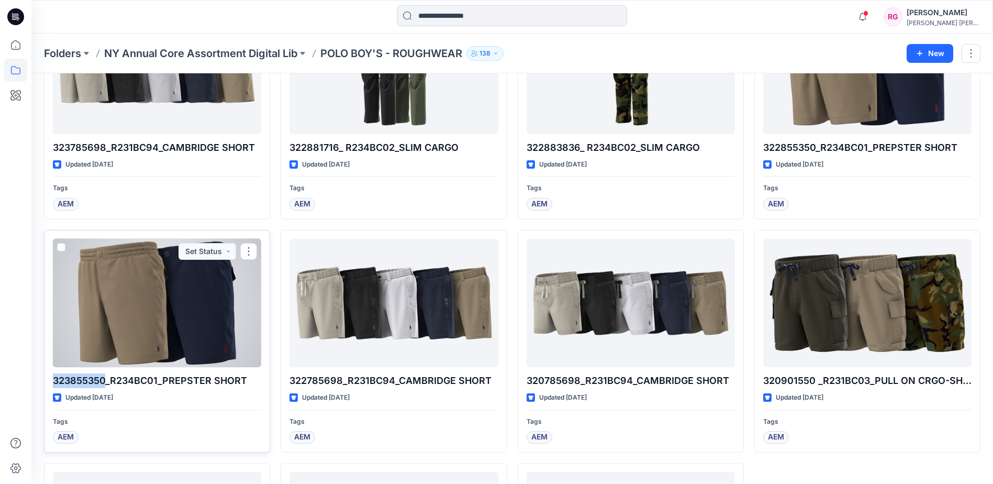
drag, startPoint x: 107, startPoint y: 378, endPoint x: 45, endPoint y: 382, distance: 61.9
click at [45, 382] on div "323855350_R234BC01_PREPSTER SHORT Updated [DATE] Tags AEM Set Status" at bounding box center [157, 341] width 226 height 223
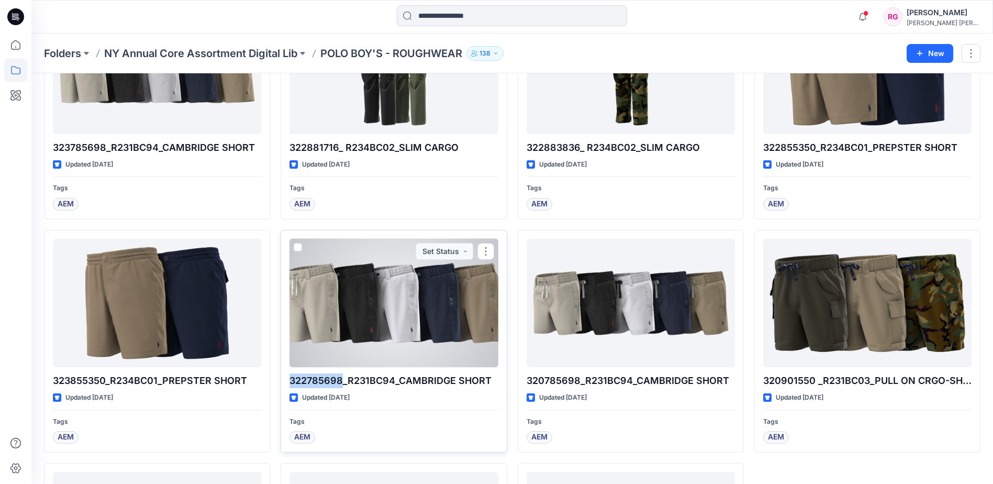
drag, startPoint x: 343, startPoint y: 380, endPoint x: 285, endPoint y: 382, distance: 58.1
click at [285, 382] on div "322785698_R231BC94_CAMBRIDGE SHORT Updated [DATE] Tags AEM Set Status" at bounding box center [394, 341] width 226 height 223
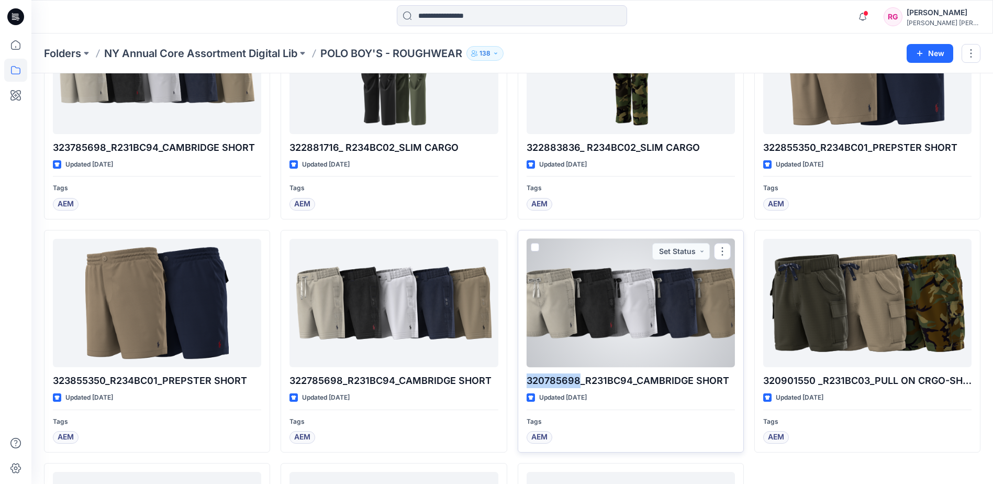
drag, startPoint x: 579, startPoint y: 377, endPoint x: 529, endPoint y: 377, distance: 50.8
click at [529, 377] on p "320785698_R231BC94_CAMBRIDGE SHORT" at bounding box center [631, 380] width 208 height 15
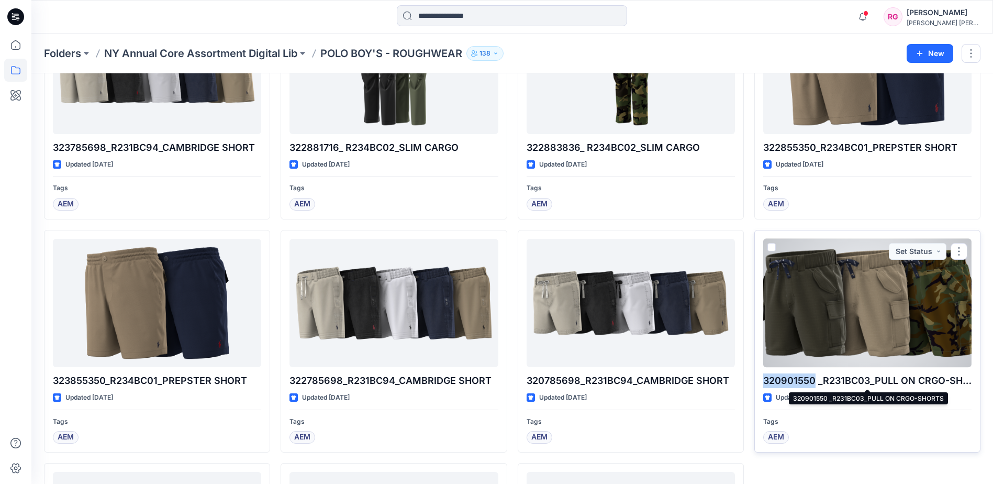
drag, startPoint x: 814, startPoint y: 379, endPoint x: 764, endPoint y: 382, distance: 50.3
click at [764, 382] on p "320901550 _R231BC03_PULL ON CRGO-SHORTS" at bounding box center [867, 380] width 208 height 15
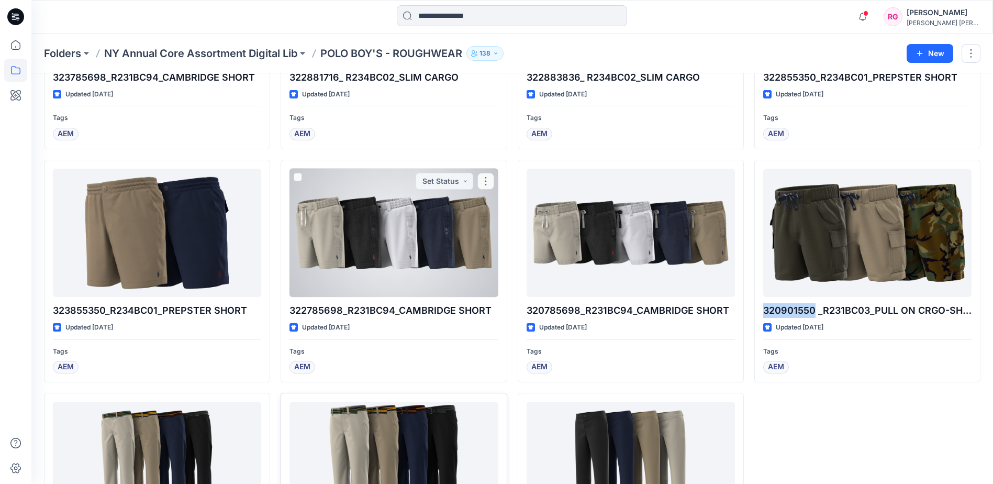
scroll to position [1263, 0]
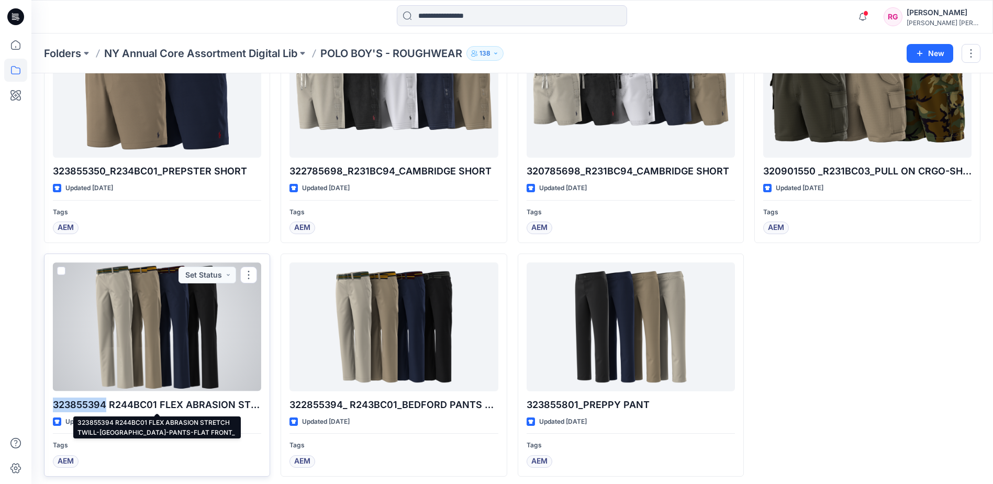
drag, startPoint x: 105, startPoint y: 401, endPoint x: 53, endPoint y: 399, distance: 51.9
click at [53, 399] on p "323855394 R244BC01 FLEX ABRASION STRETCH TWILL-[GEOGRAPHIC_DATA]-PANTS-FLAT FRO…" at bounding box center [157, 404] width 208 height 15
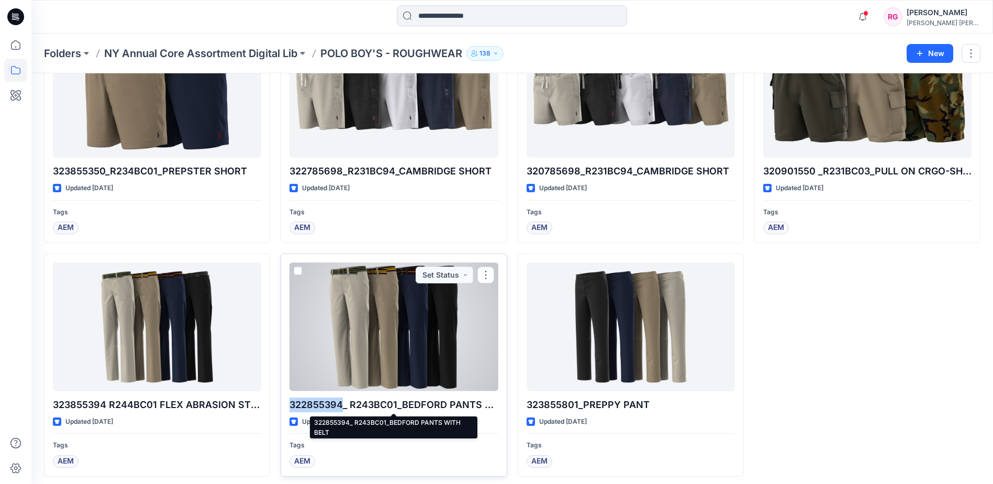
drag, startPoint x: 342, startPoint y: 404, endPoint x: 291, endPoint y: 409, distance: 51.0
click at [291, 409] on p "322855394_ R243BC01_BEDFORD PANTS WITH BELT" at bounding box center [393, 404] width 208 height 15
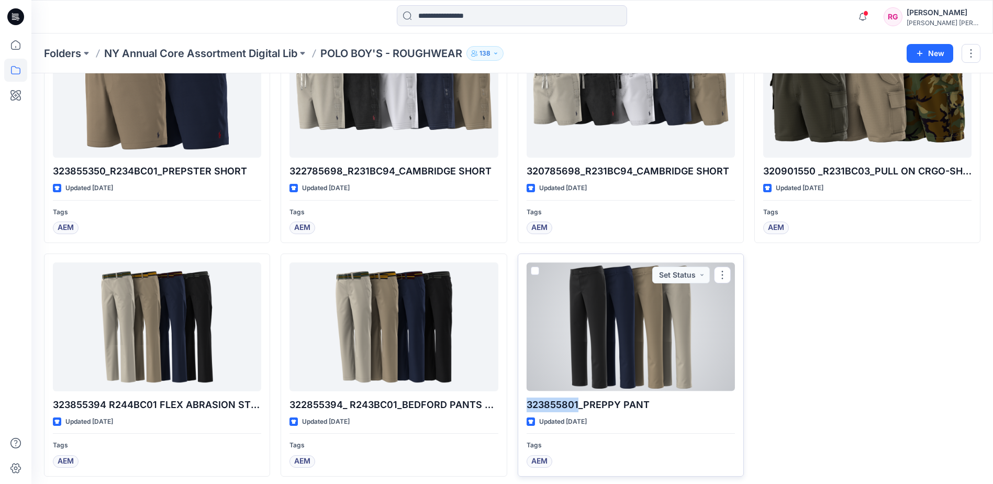
drag, startPoint x: 577, startPoint y: 403, endPoint x: 518, endPoint y: 405, distance: 58.7
click at [518, 405] on div "323855801_PREPPY PANT Updated [DATE] Tags AEM Set Status" at bounding box center [631, 364] width 226 height 223
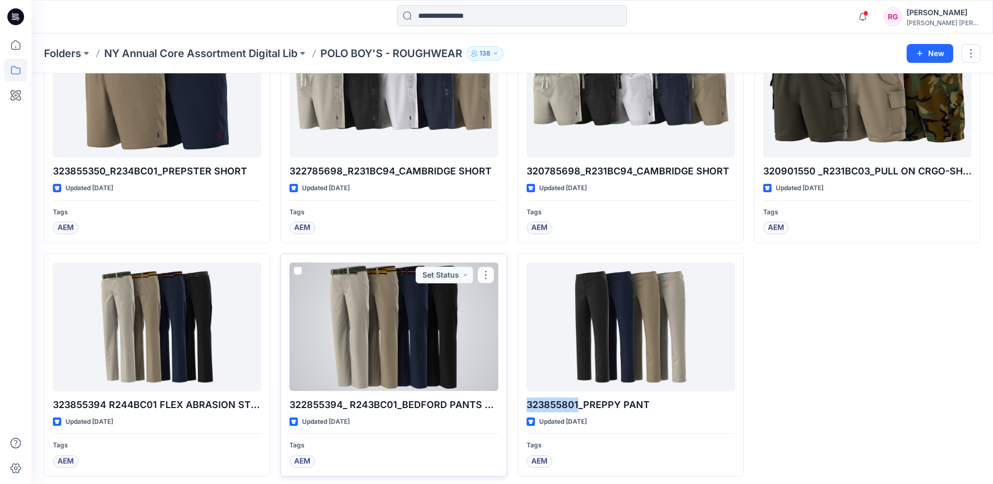
scroll to position [1268, 0]
